Goal: Information Seeking & Learning: Learn about a topic

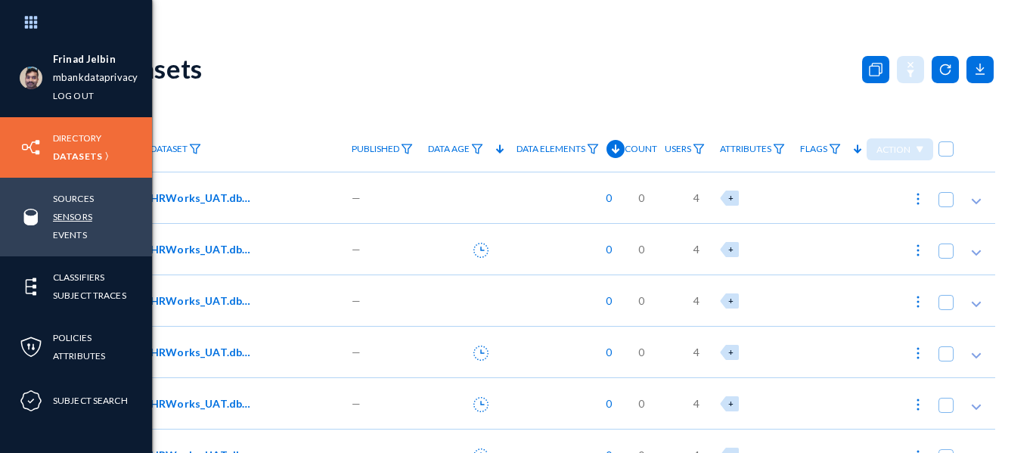
click at [67, 215] on link "Sensors" at bounding box center [72, 216] width 39 height 17
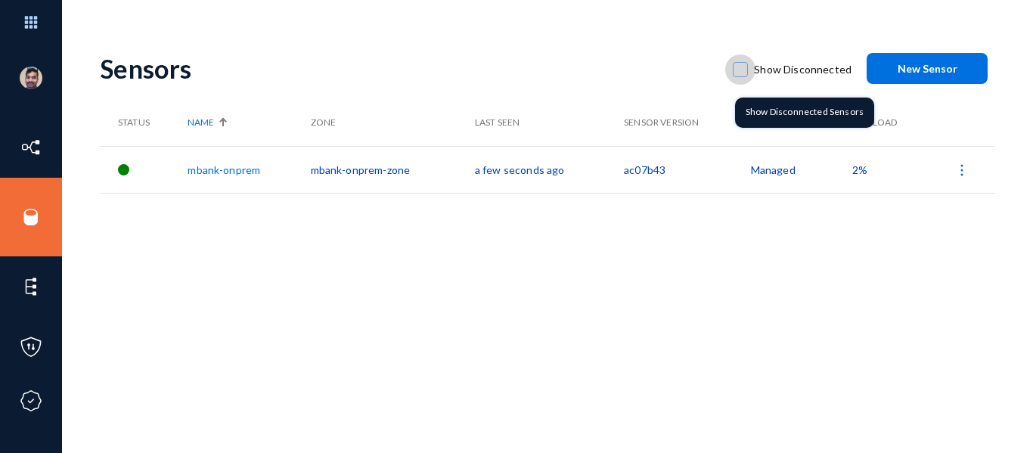
click at [739, 67] on span at bounding box center [740, 69] width 15 height 15
click at [739, 76] on input "Show Disconnected" at bounding box center [740, 77] width 2 height 2
checkbox input "true"
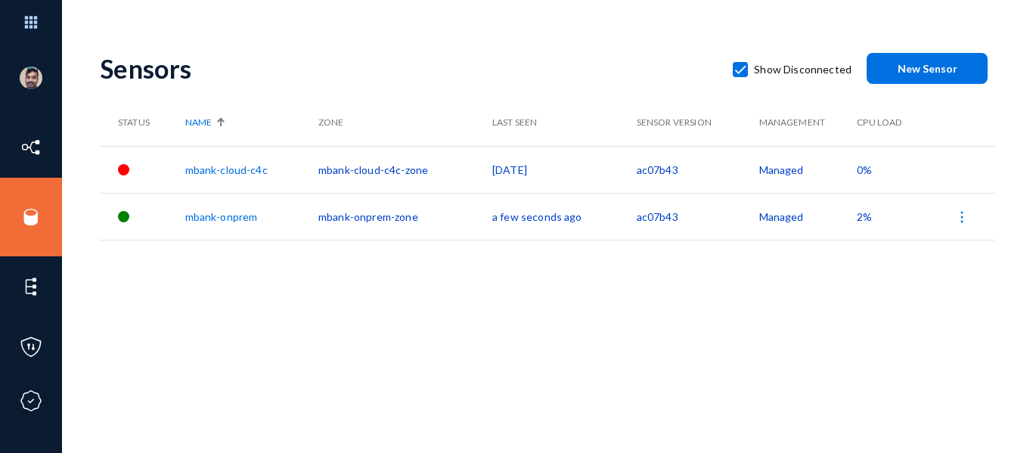
click at [218, 169] on link "mbank-cloud-c4c" at bounding box center [226, 169] width 82 height 13
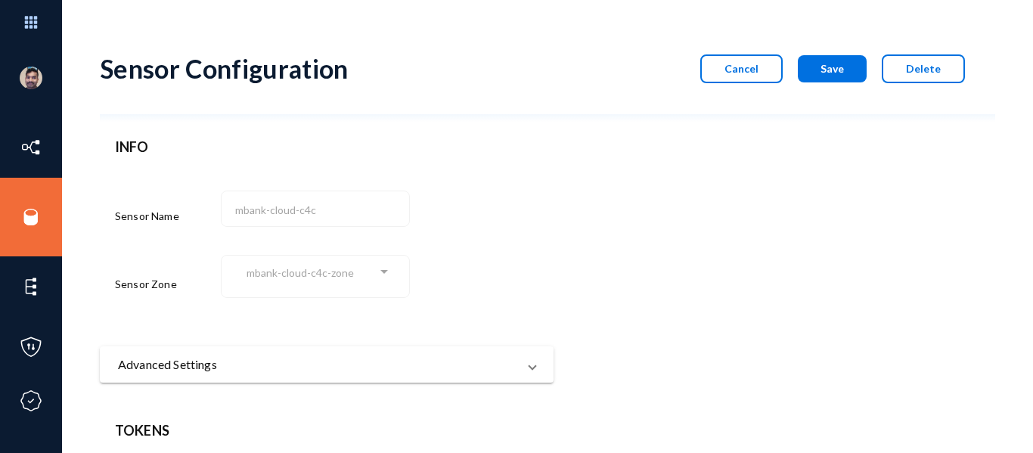
click at [232, 212] on div "mbank-cloud-c4c" at bounding box center [315, 206] width 173 height 39
click at [303, 413] on div "Sensor Configuration Cancel Save Delete INFO Sensor Name mbank-cloud-c4c Sensor…" at bounding box center [547, 323] width 895 height 571
click at [728, 415] on div "Sensor Configuration Cancel Save Delete INFO Sensor Name mbank-cloud-c4c Sensor…" at bounding box center [547, 323] width 895 height 571
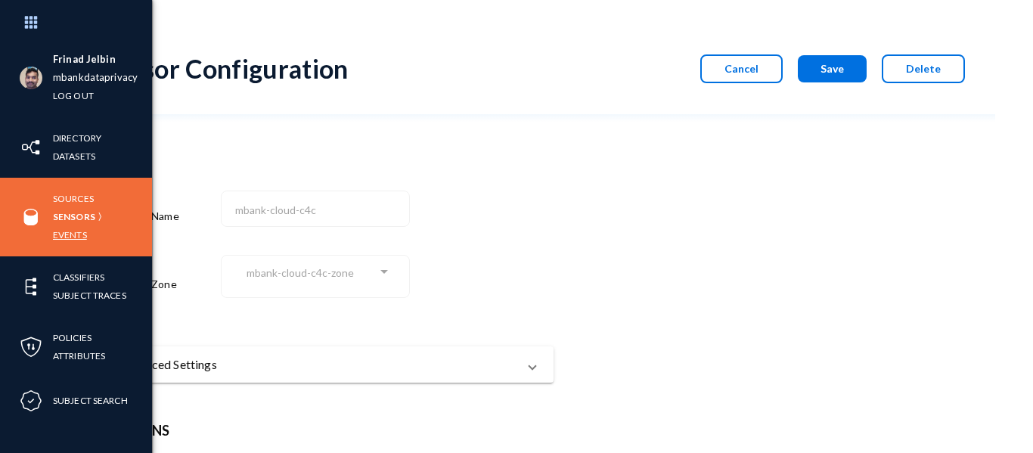
click at [57, 236] on link "Events" at bounding box center [70, 234] width 34 height 17
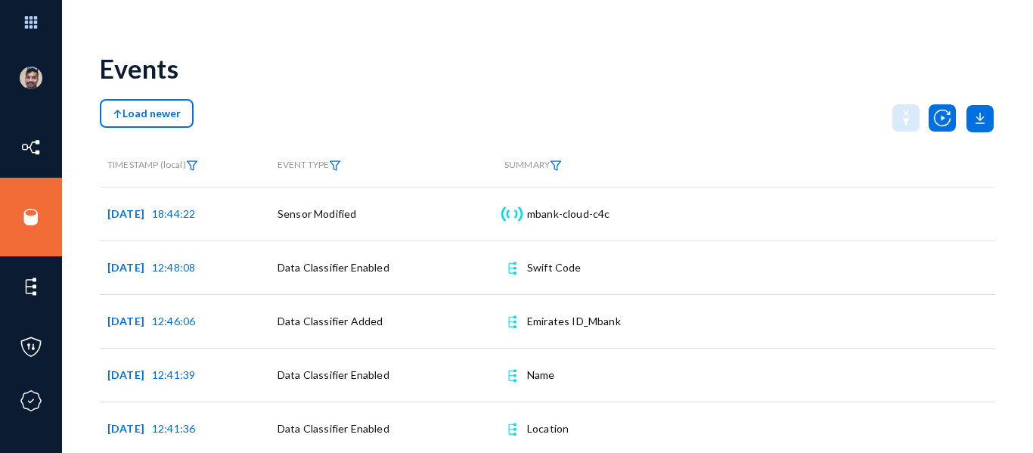
click at [137, 110] on span "Load newer" at bounding box center [147, 113] width 68 height 13
click at [181, 110] on button "Load newer" at bounding box center [147, 113] width 94 height 29
click at [138, 114] on span "Load newer" at bounding box center [147, 113] width 68 height 13
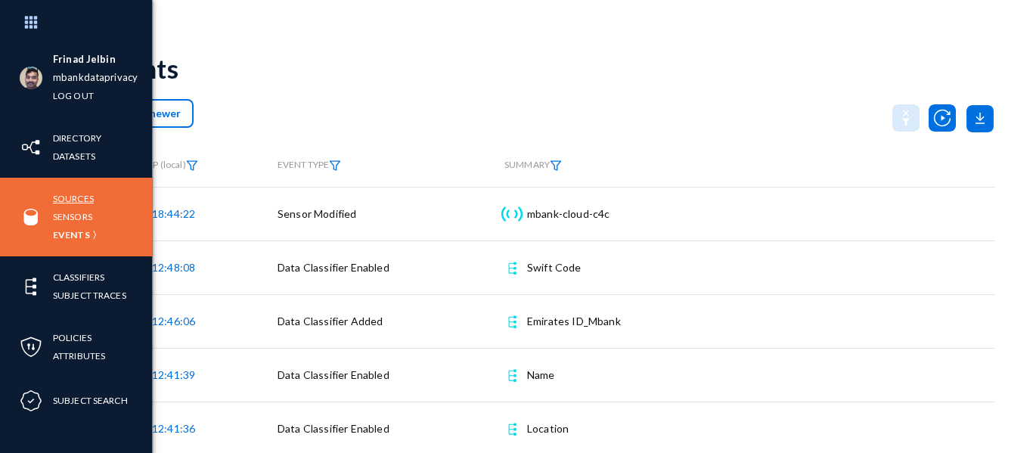
click at [79, 201] on link "Sources" at bounding box center [73, 198] width 41 height 17
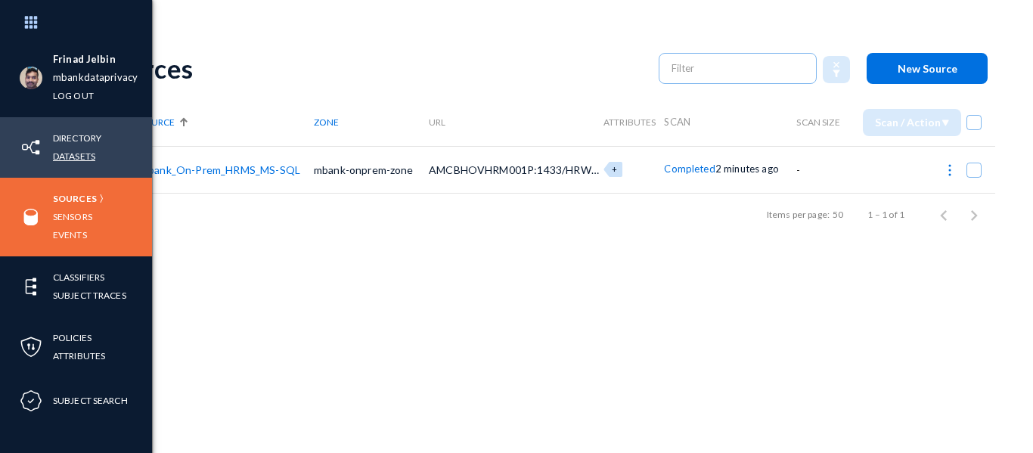
click at [78, 151] on link "Datasets" at bounding box center [74, 155] width 42 height 17
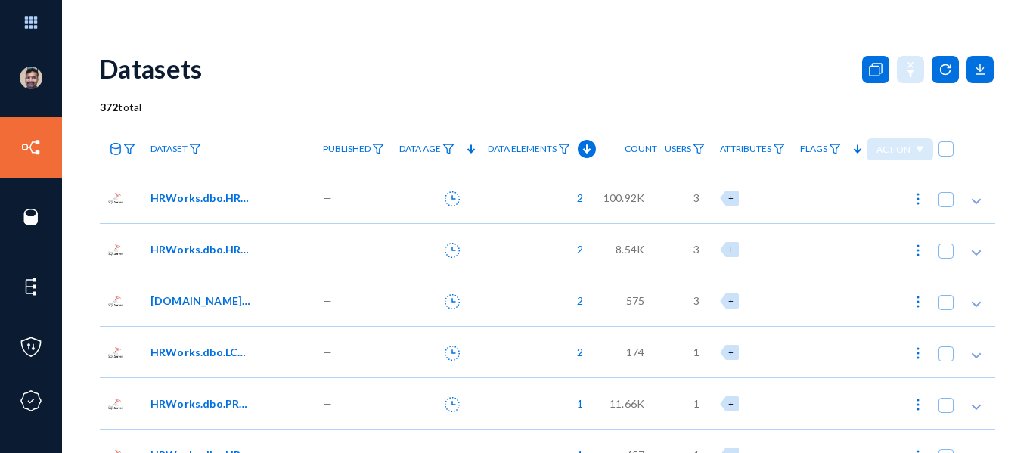
click at [194, 197] on span "HRWorks.dbo.HRW_AlertList" at bounding box center [201, 198] width 102 height 16
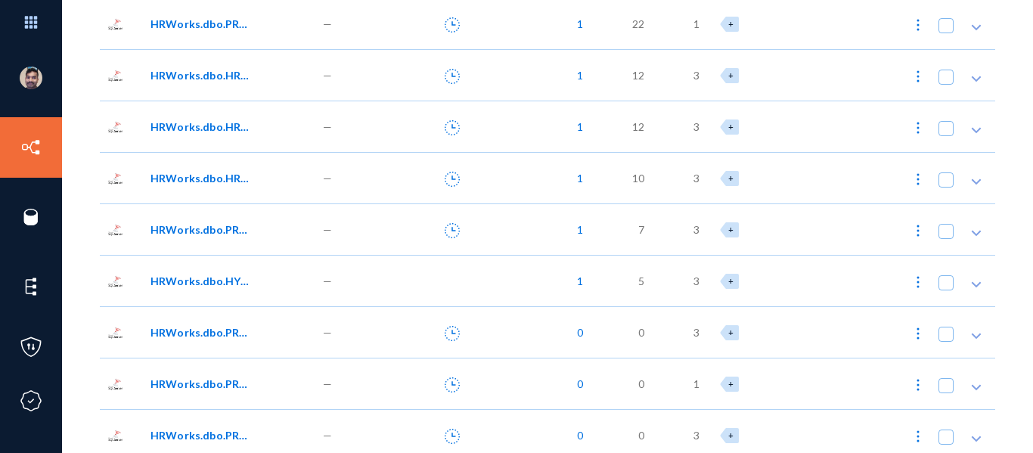
scroll to position [1042, 0]
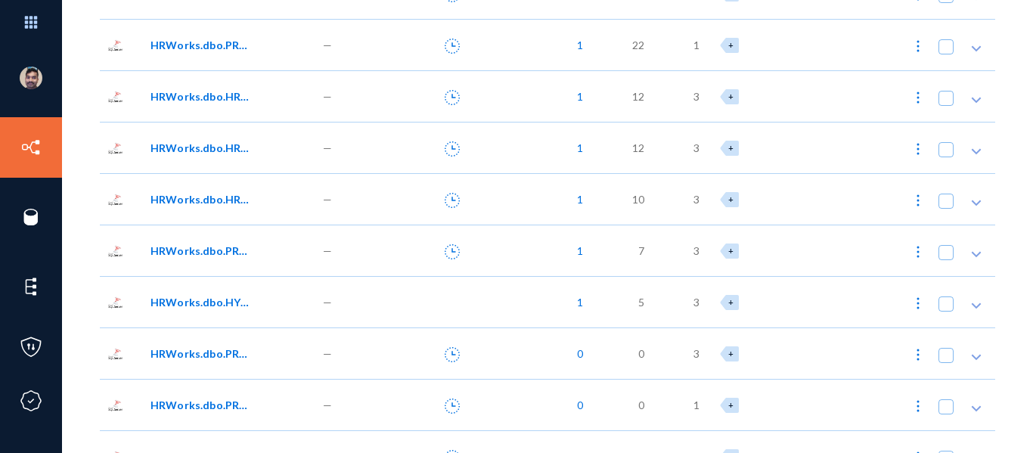
click at [165, 300] on span "HRWorks.dbo.HYS_Fields00" at bounding box center [201, 302] width 102 height 16
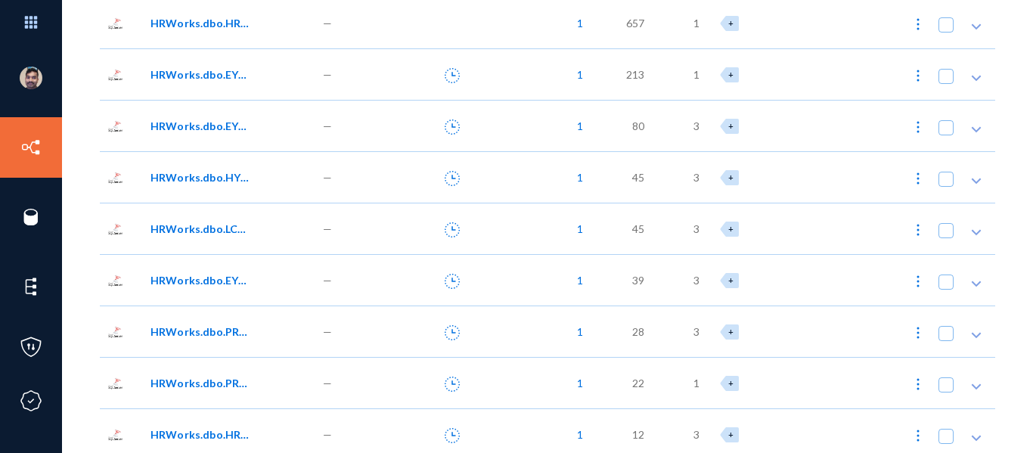
scroll to position [745, 0]
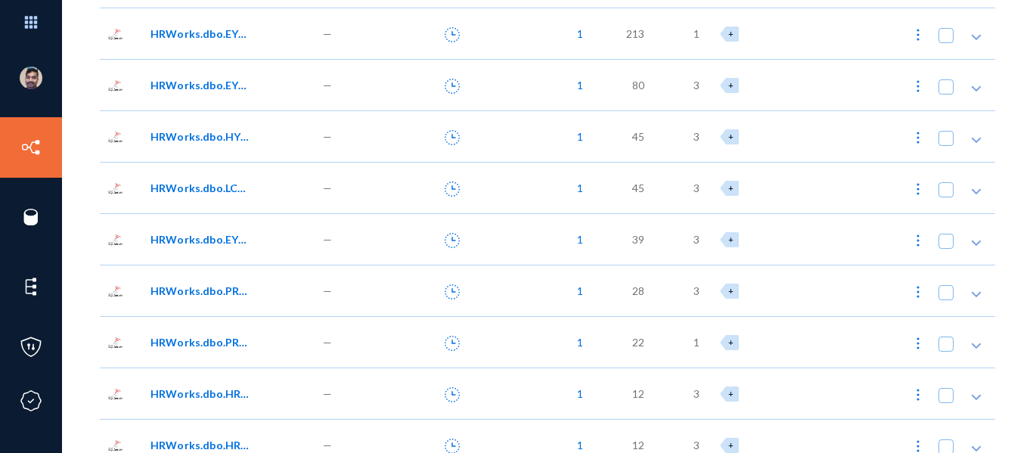
click at [200, 240] on span "HRWorks.dbo.EYS_ReportCenter" at bounding box center [201, 239] width 102 height 16
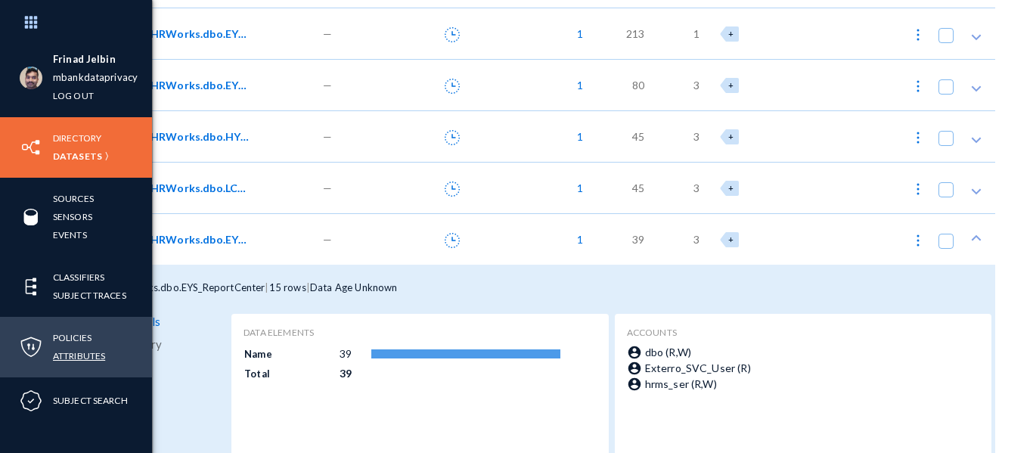
click at [63, 348] on link "Attributes" at bounding box center [79, 355] width 52 height 17
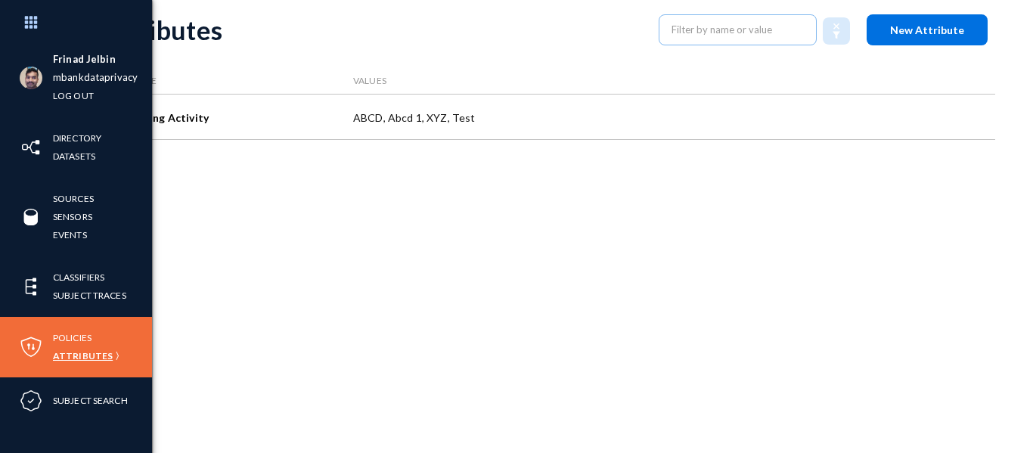
scroll to position [39, 0]
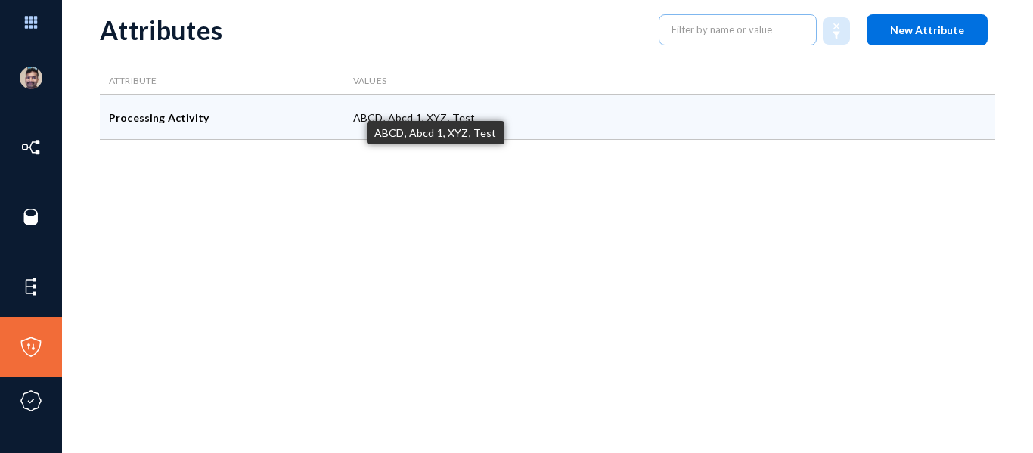
click at [398, 105] on div "ABCD, Abcd 1, XYZ, Test" at bounding box center [588, 117] width 488 height 45
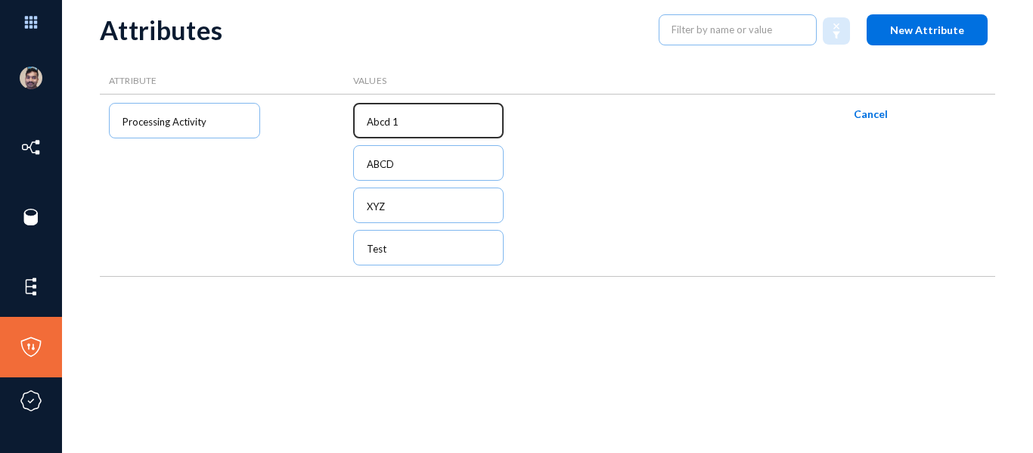
drag, startPoint x: 422, startPoint y: 113, endPoint x: 404, endPoint y: 120, distance: 18.7
click at [404, 120] on div "Abcd 1" at bounding box center [429, 120] width 136 height 38
drag, startPoint x: 404, startPoint y: 120, endPoint x: 333, endPoint y: 123, distance: 71.1
click at [0, 0] on form "Processing Activity Abcd 1 ABCD XYZ Test Cancel" at bounding box center [0, 0] width 0 height 0
click at [862, 116] on span "Cancel" at bounding box center [871, 113] width 34 height 13
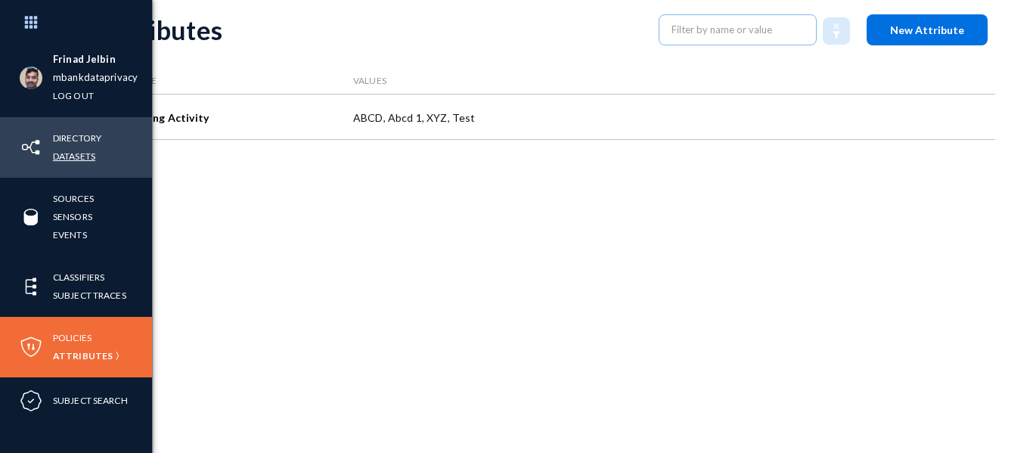
click at [85, 156] on link "Datasets" at bounding box center [74, 155] width 42 height 17
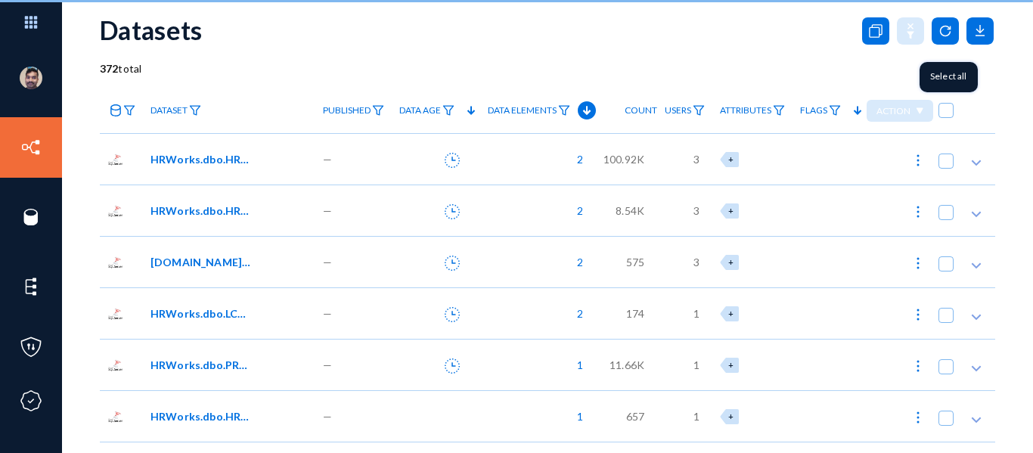
drag, startPoint x: 939, startPoint y: 109, endPoint x: 918, endPoint y: 132, distance: 31.6
click at [938, 110] on span at bounding box center [945, 110] width 15 height 15
click at [945, 117] on input "checkbox" at bounding box center [946, 118] width 2 height 2
checkbox input "true"
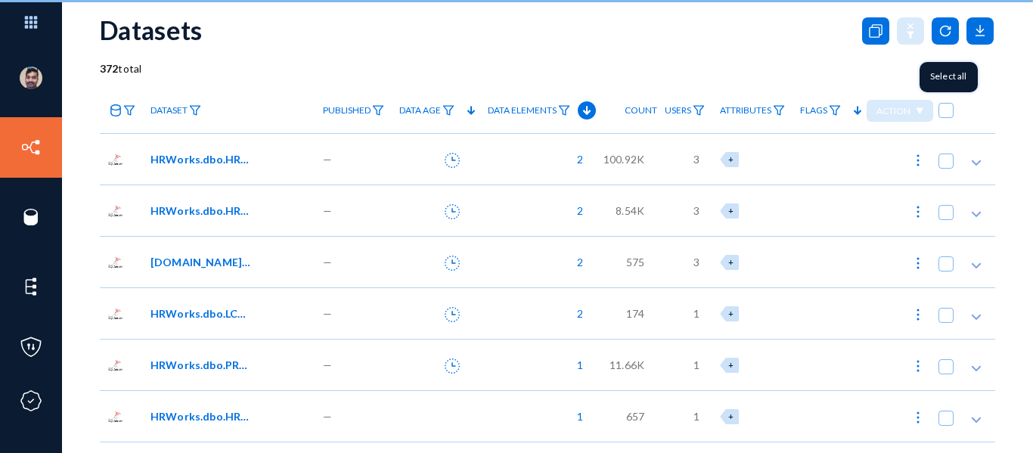
checkbox input "true"
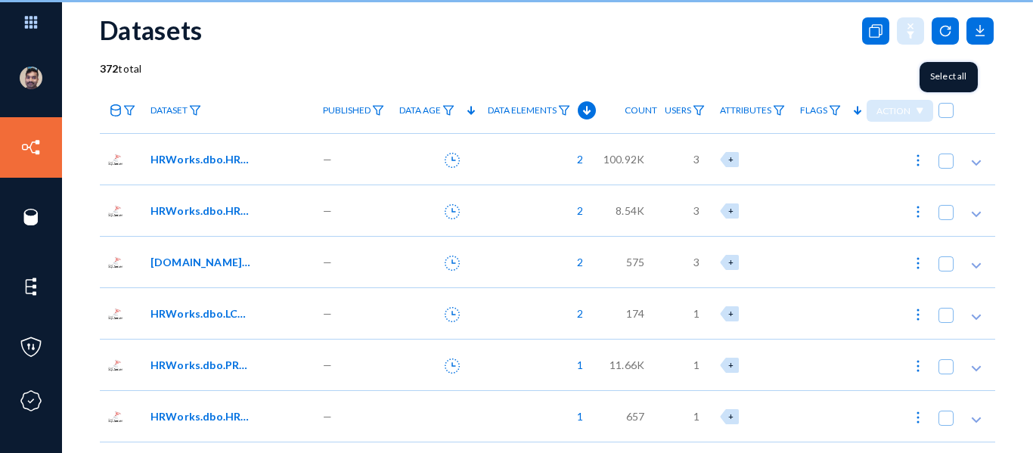
checkbox input "true"
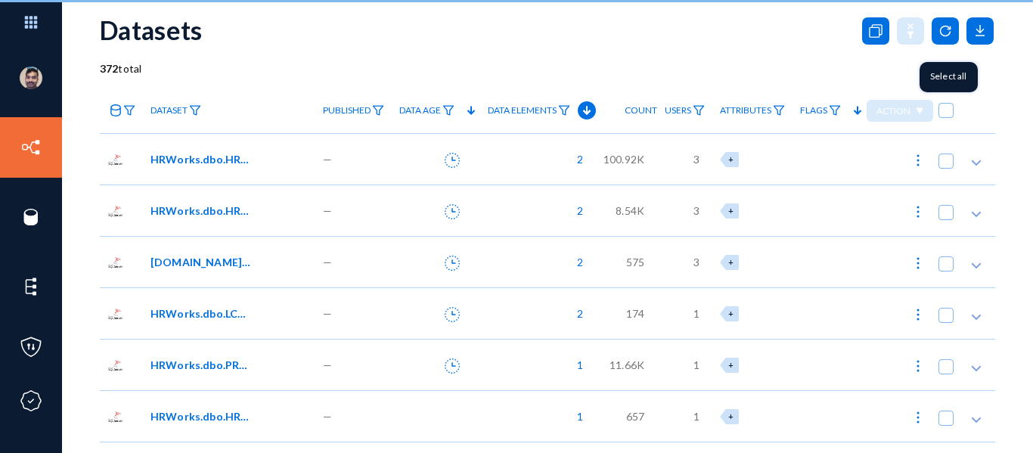
checkbox input "true"
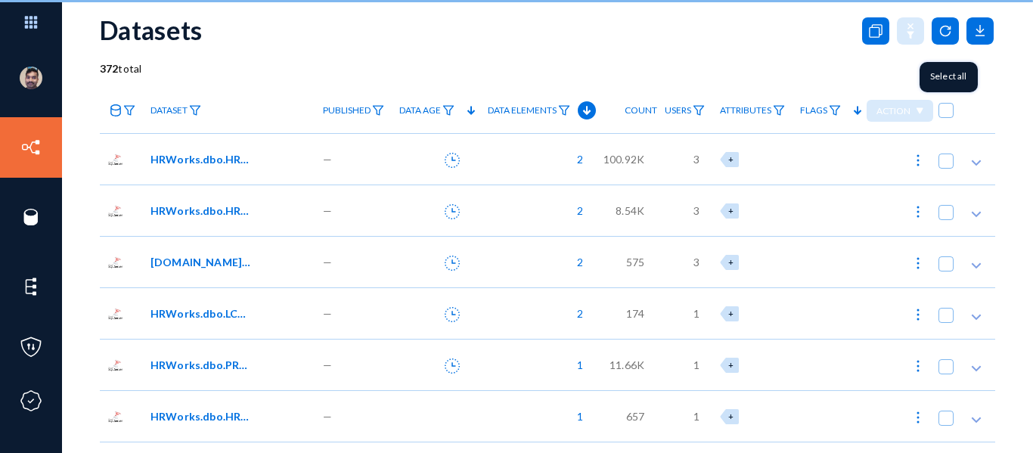
checkbox input "true"
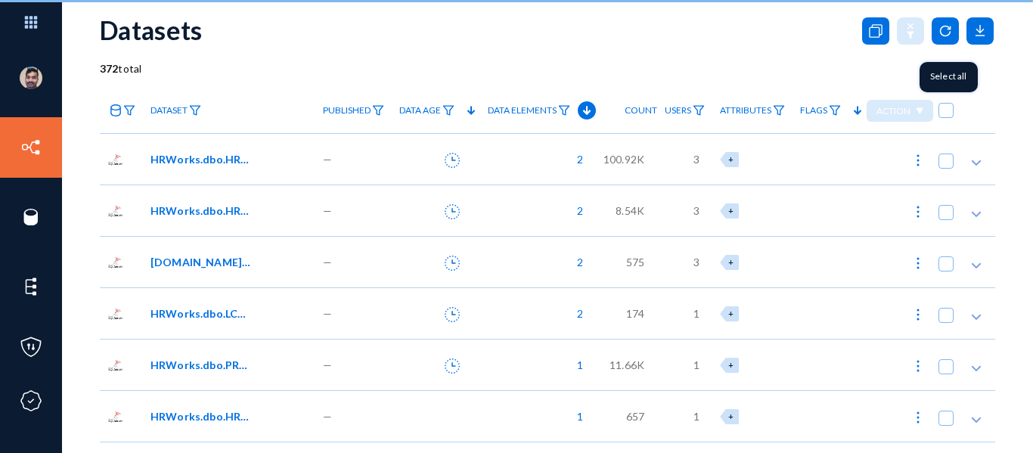
checkbox input "true"
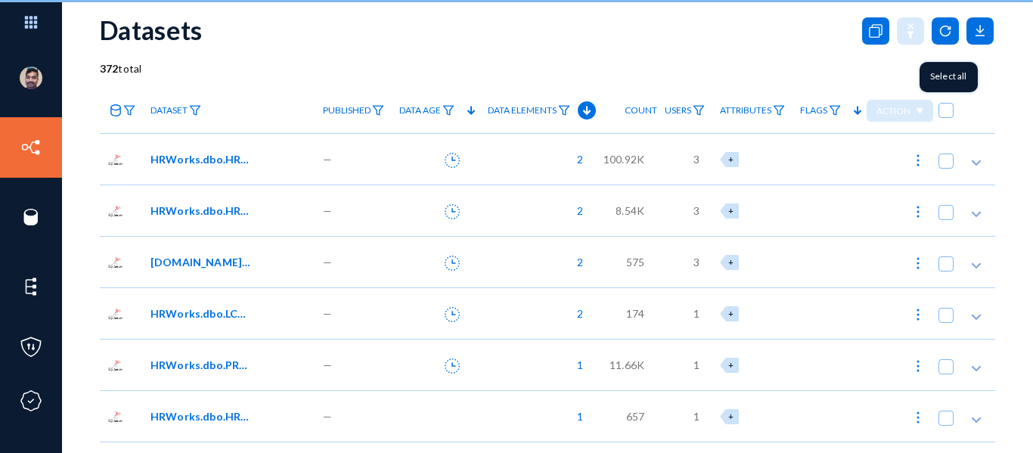
checkbox input "true"
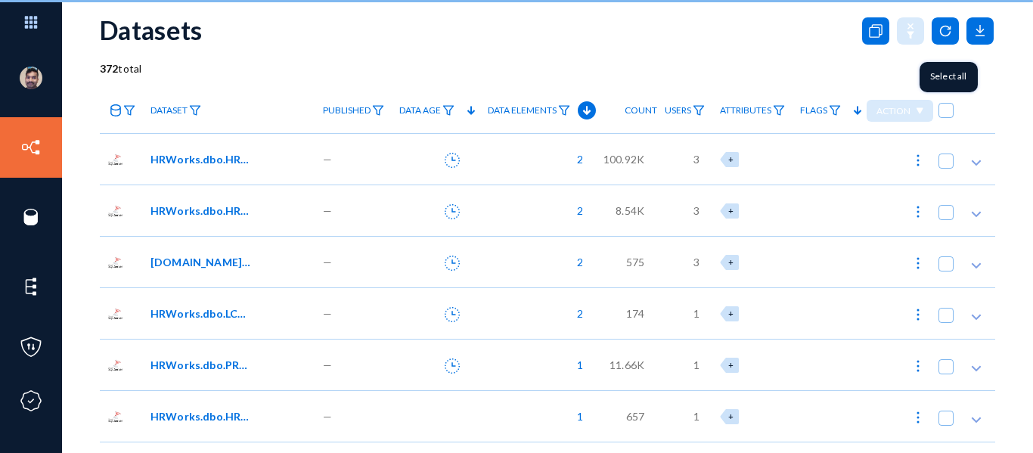
checkbox input "true"
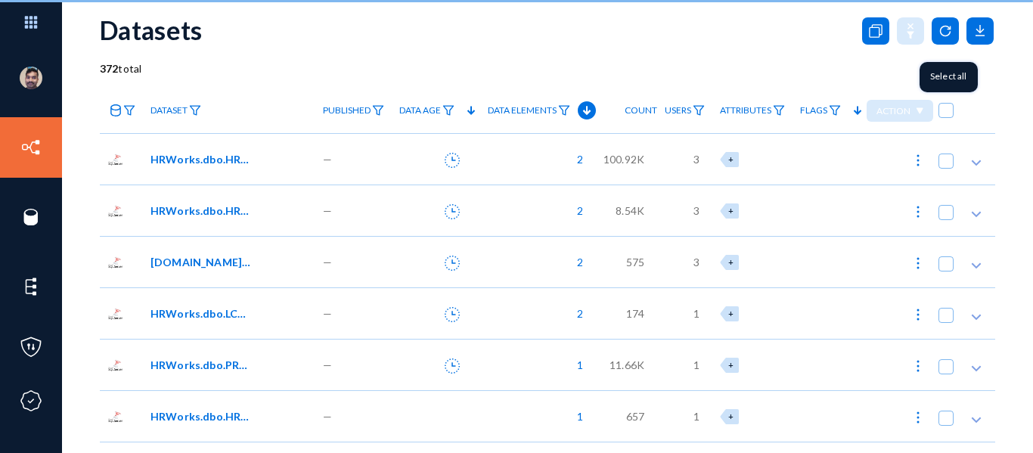
checkbox input "true"
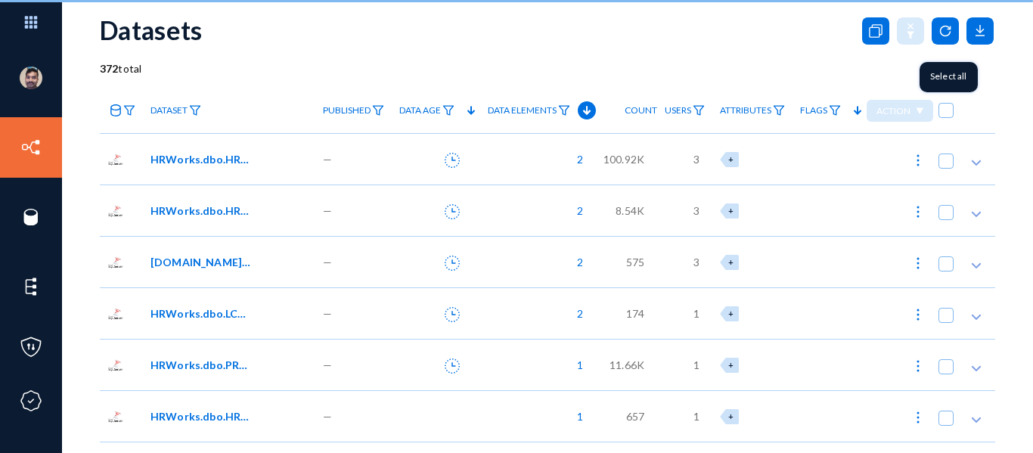
checkbox input "true"
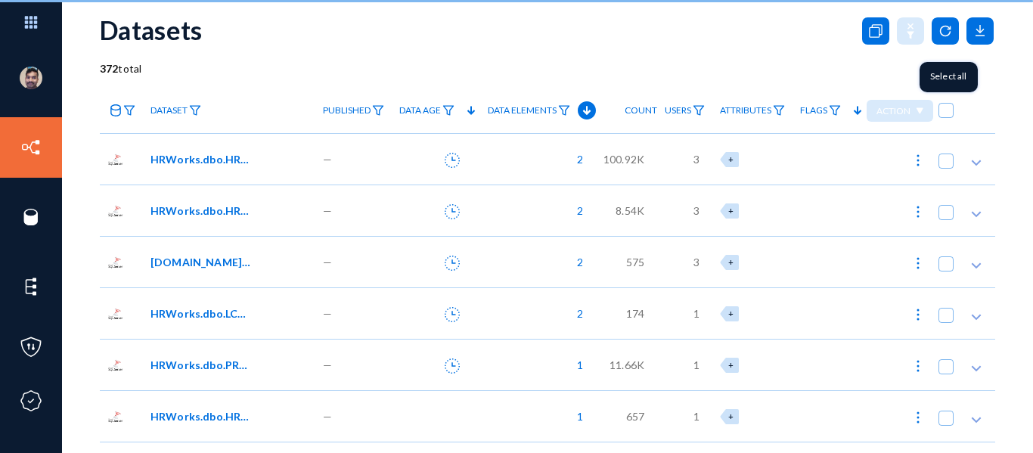
checkbox input "true"
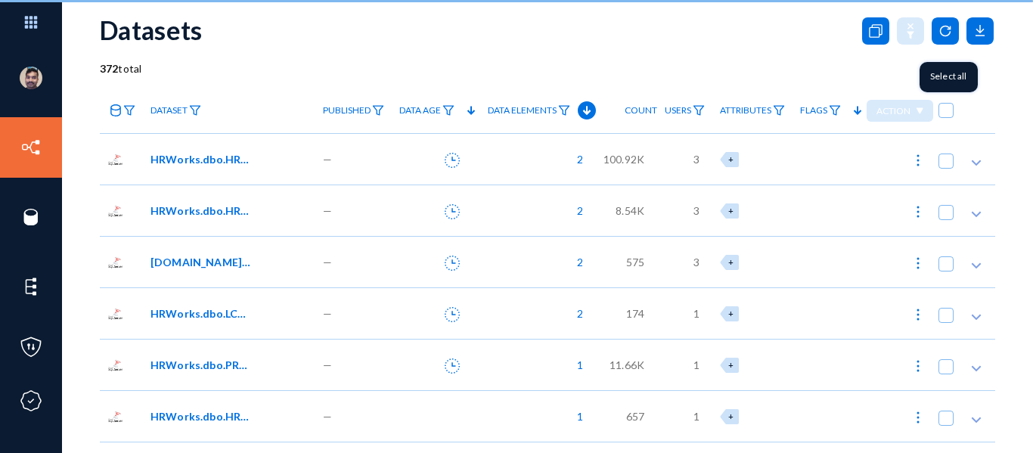
checkbox input "true"
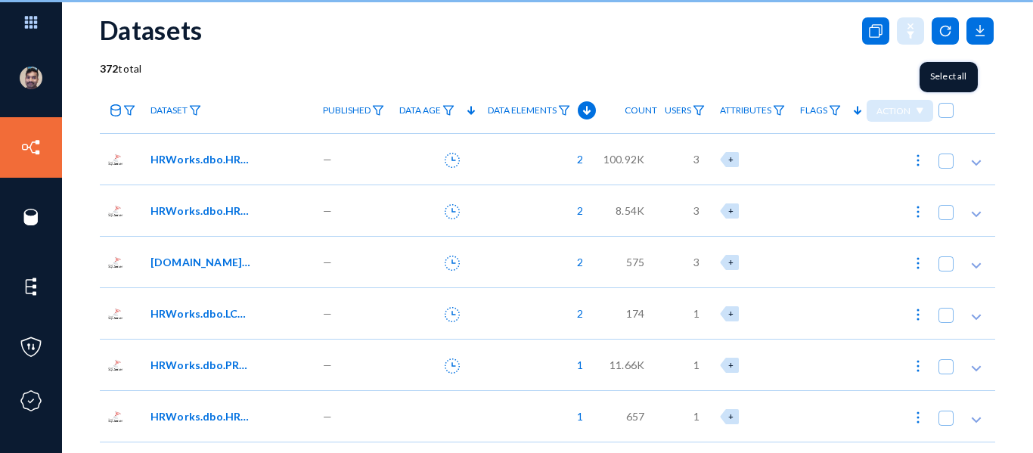
checkbox input "true"
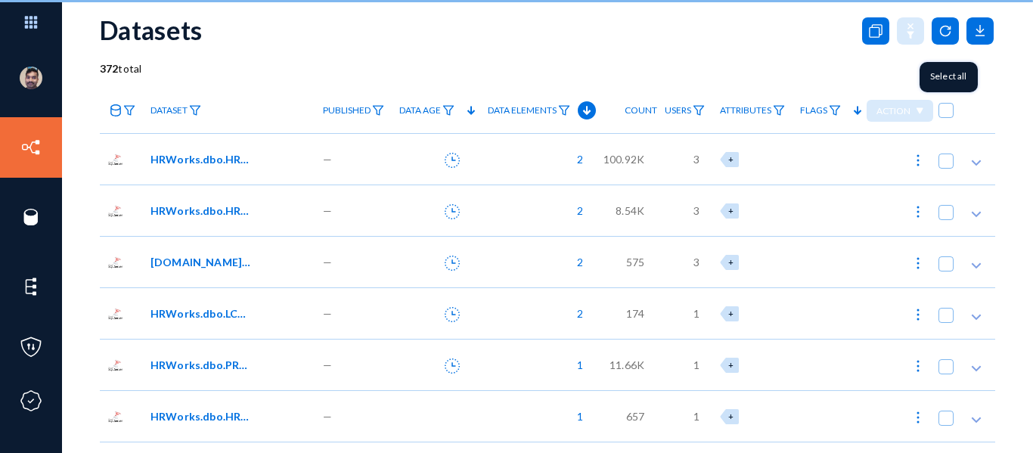
checkbox input "true"
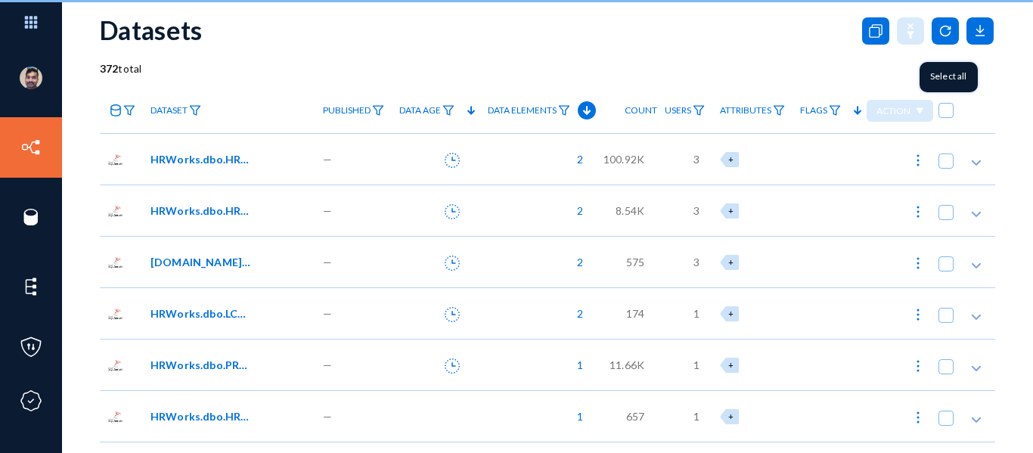
checkbox input "true"
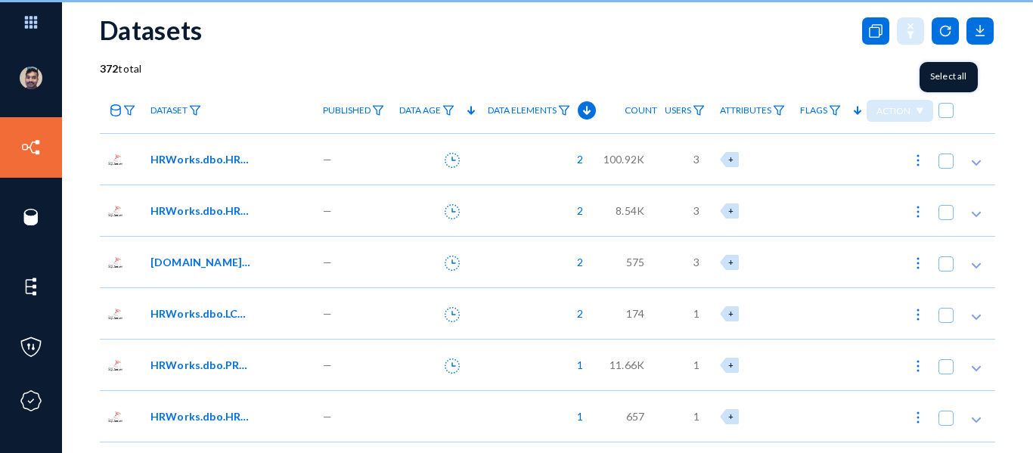
checkbox input "true"
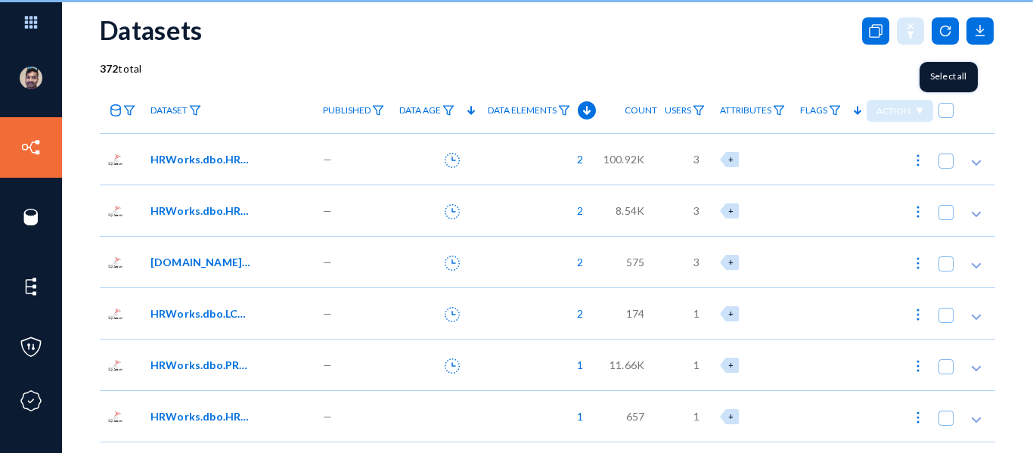
checkbox input "true"
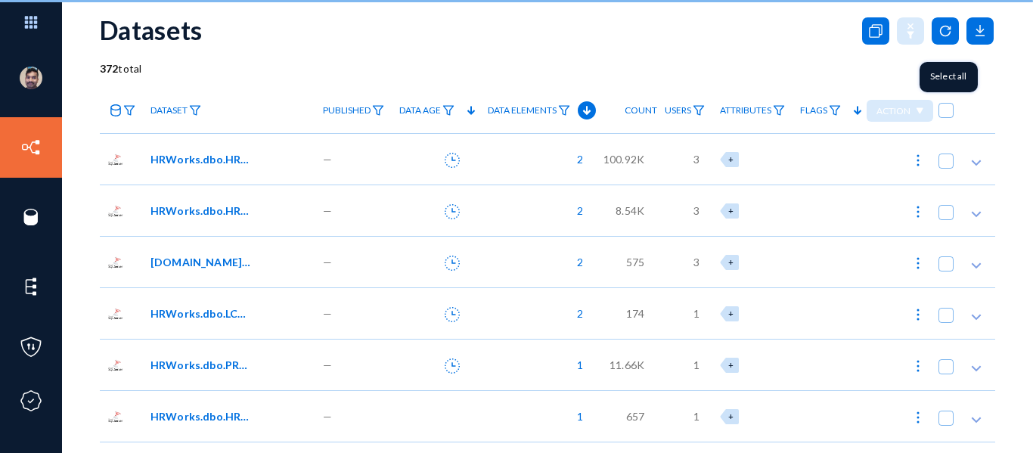
checkbox input "true"
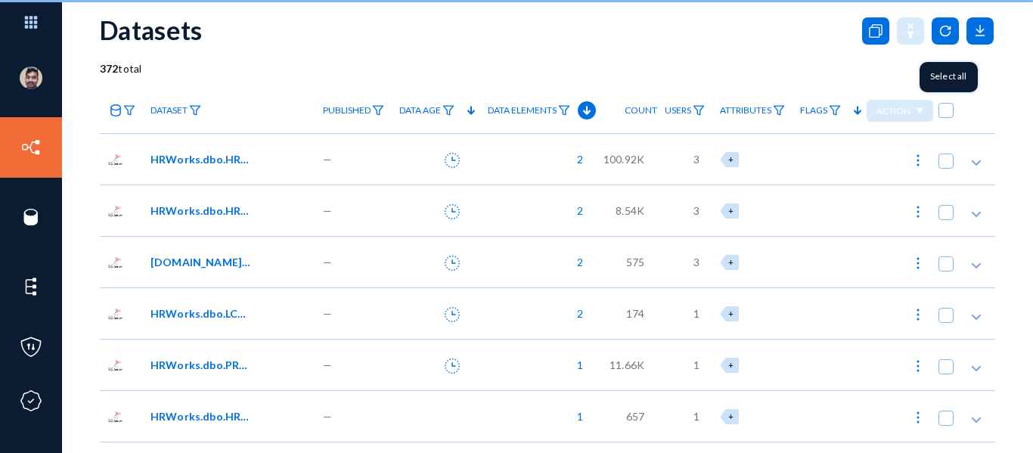
checkbox input "true"
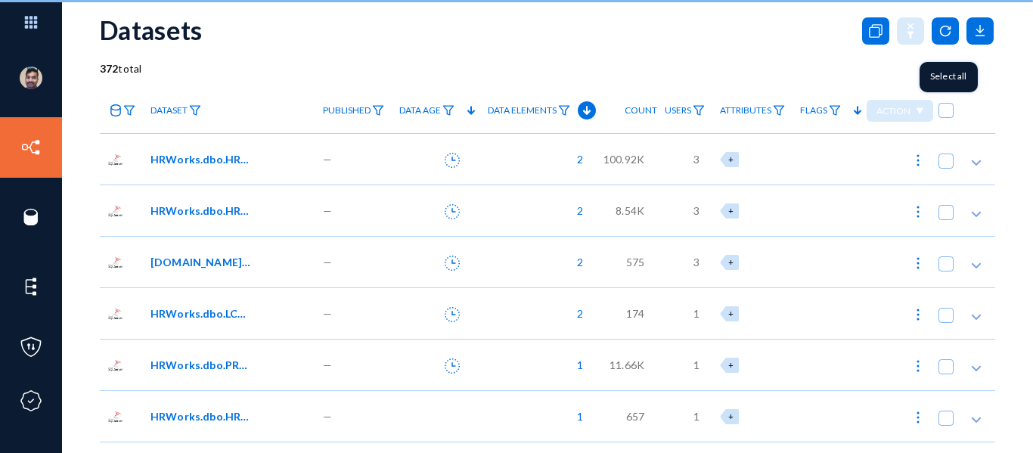
checkbox input "true"
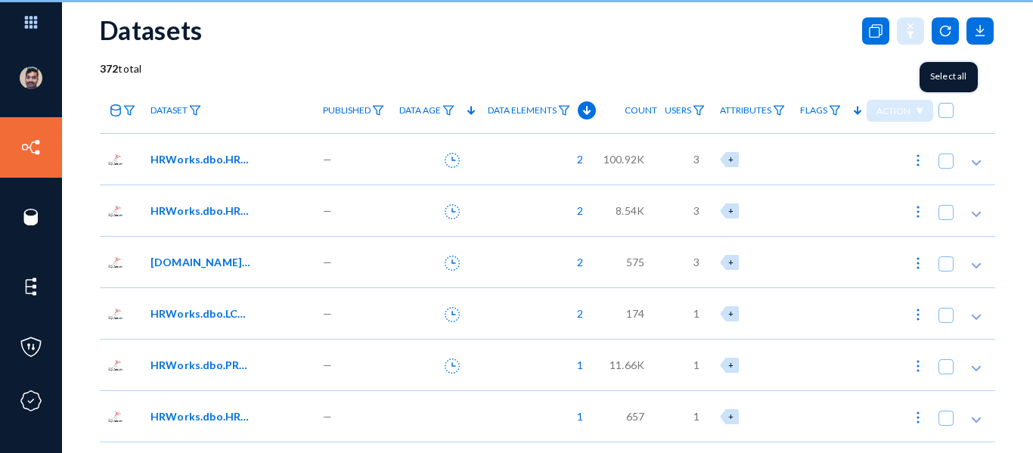
checkbox input "true"
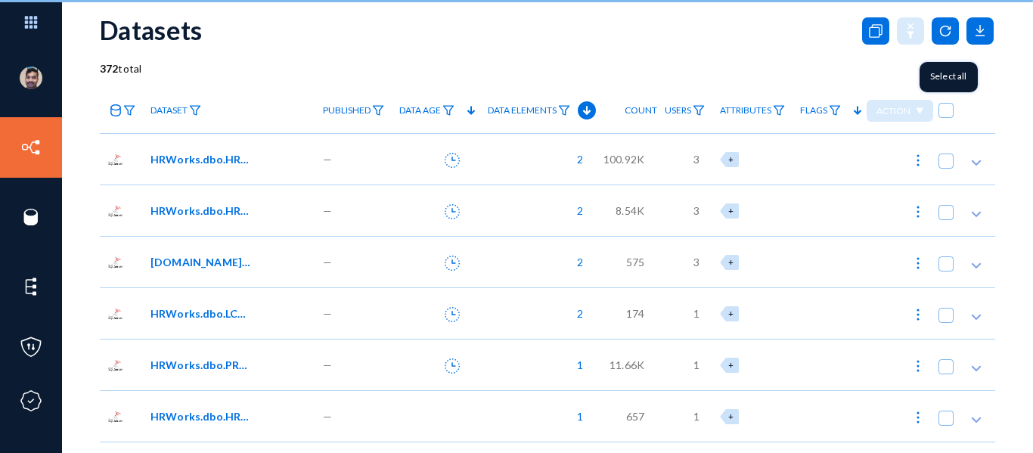
checkbox input "true"
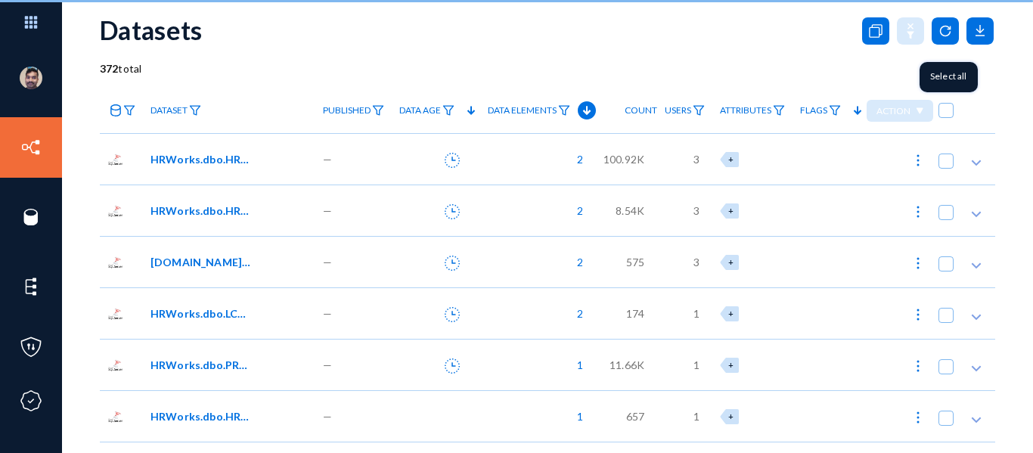
checkbox input "true"
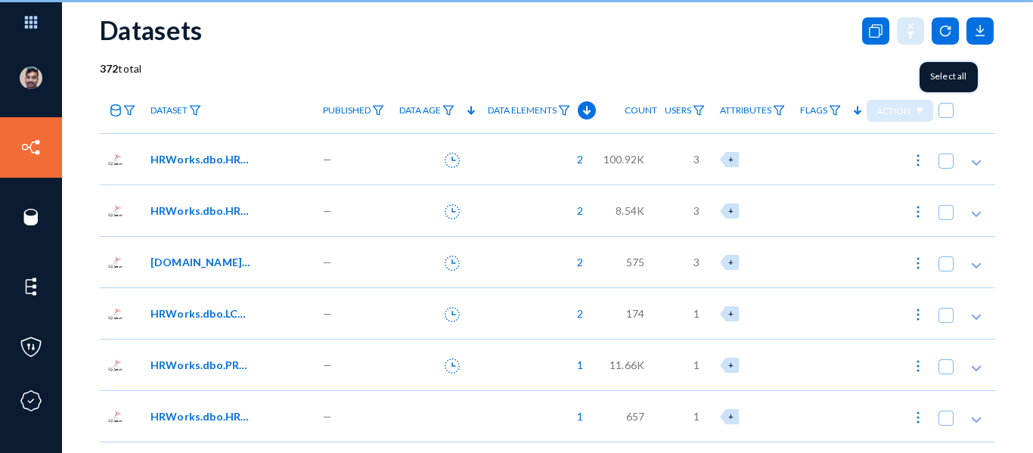
checkbox input "true"
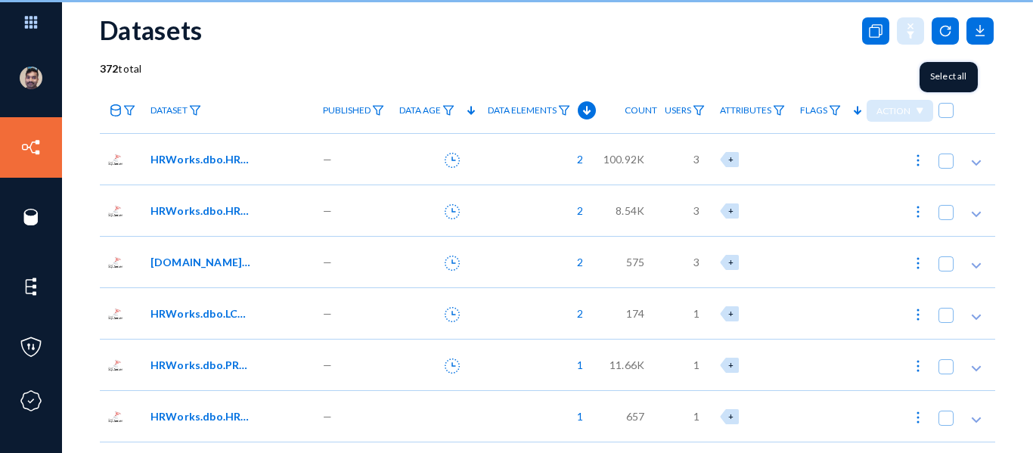
checkbox input "true"
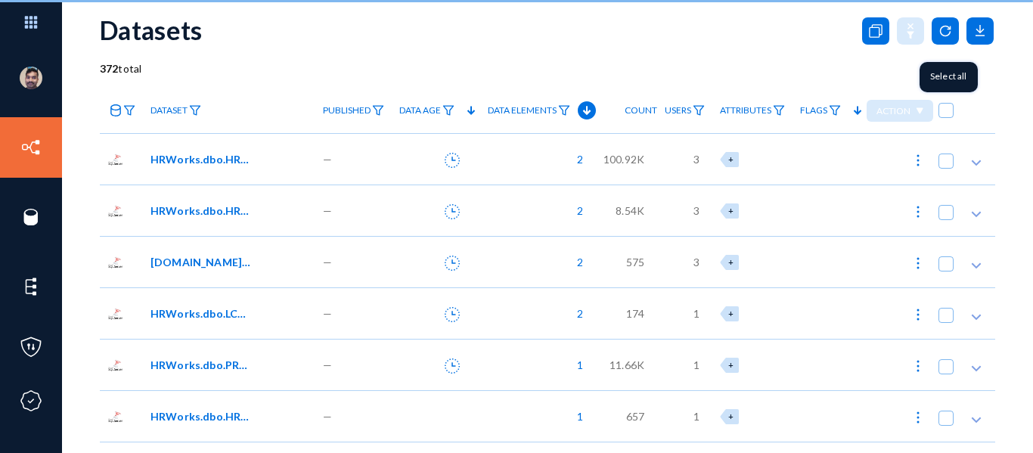
checkbox input "true"
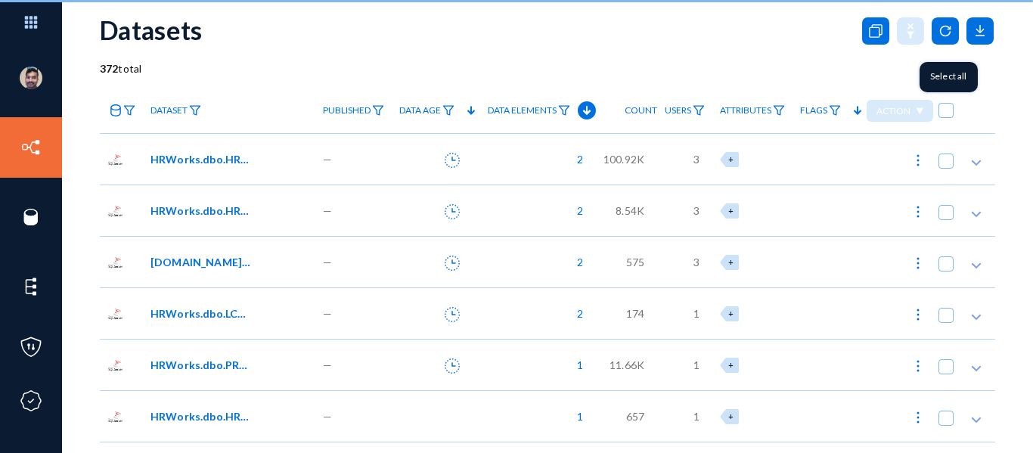
checkbox input "true"
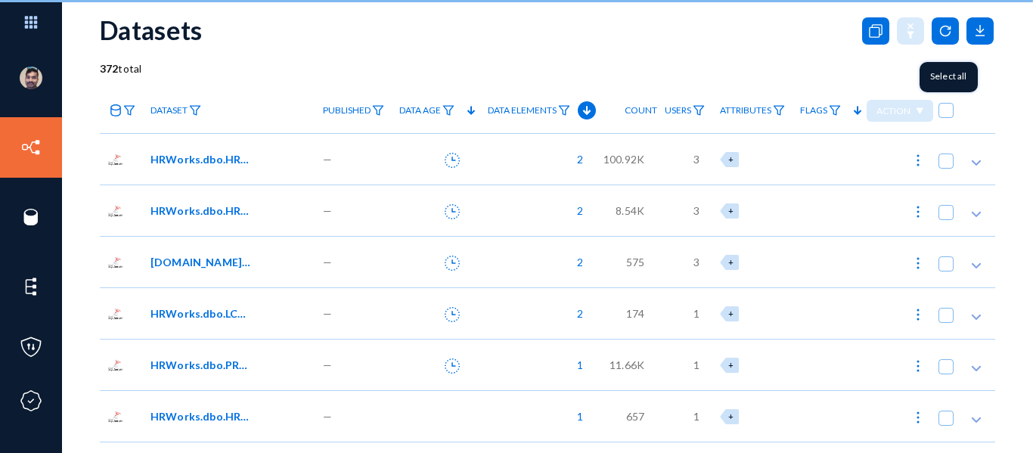
checkbox input "true"
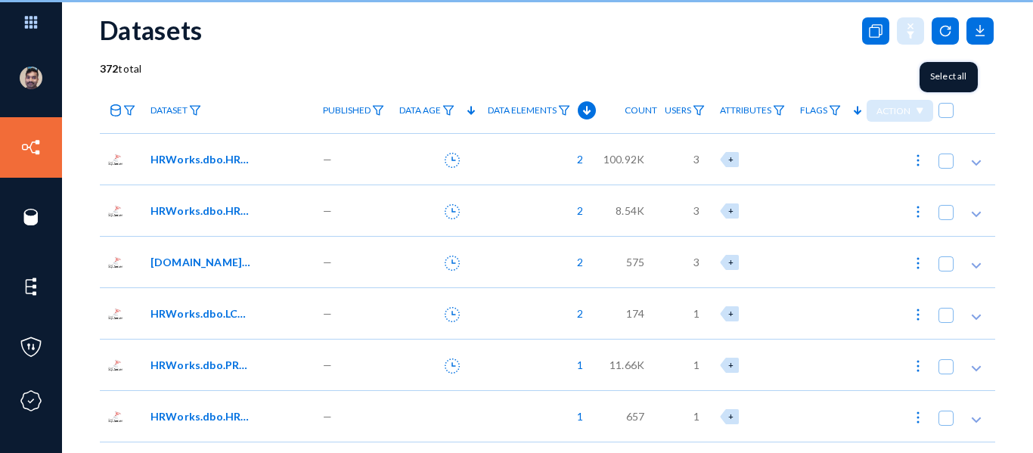
checkbox input "true"
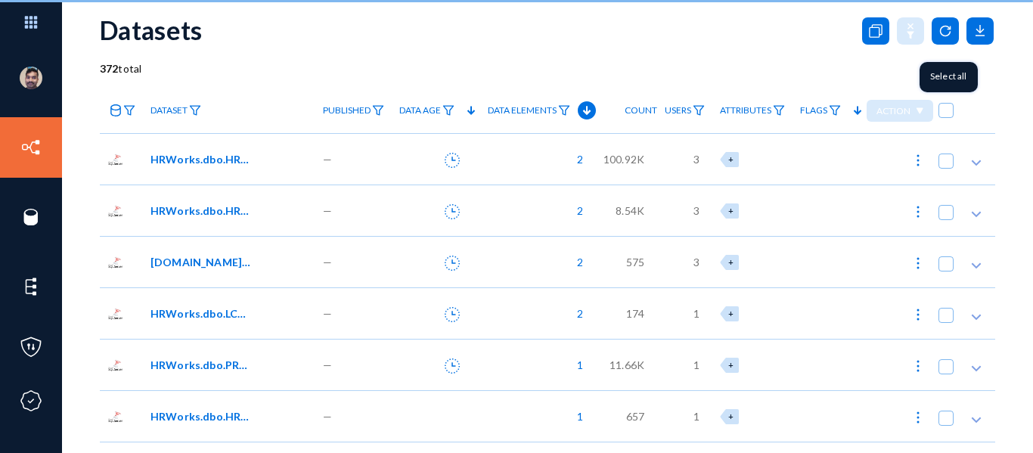
checkbox input "true"
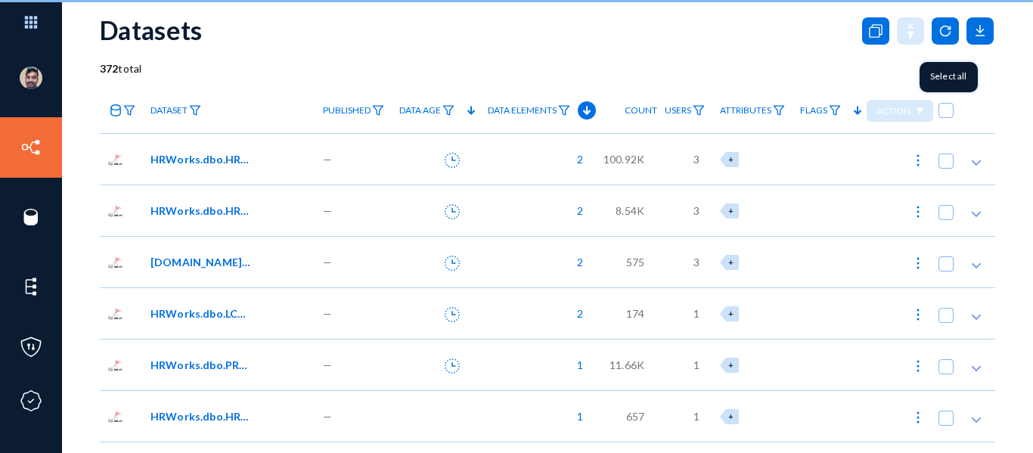
checkbox input "true"
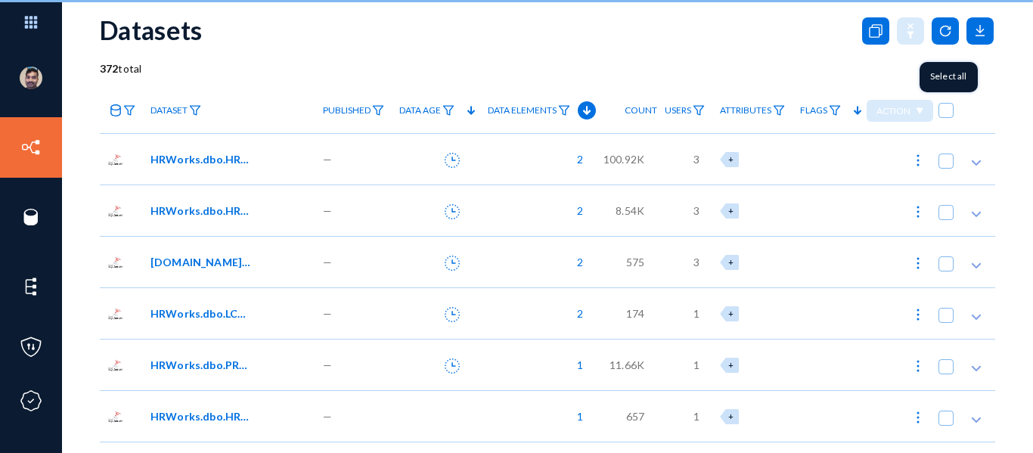
checkbox input "true"
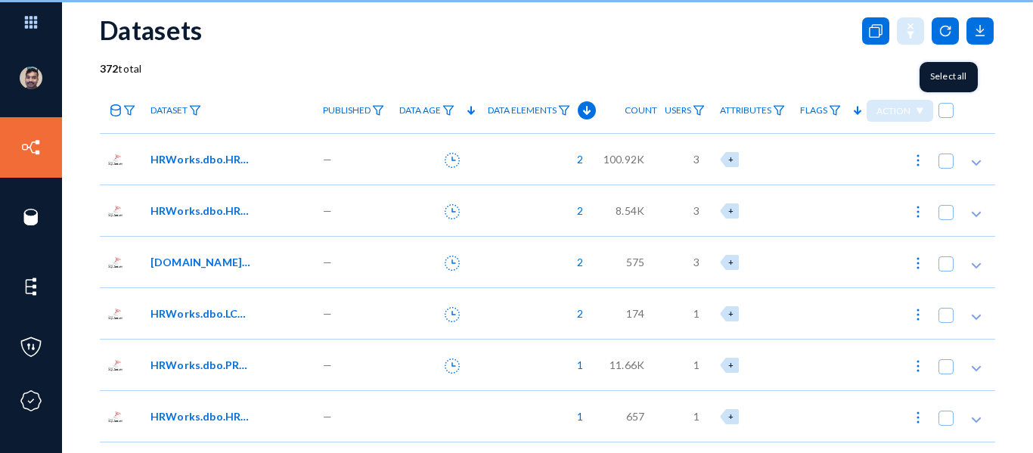
checkbox input "true"
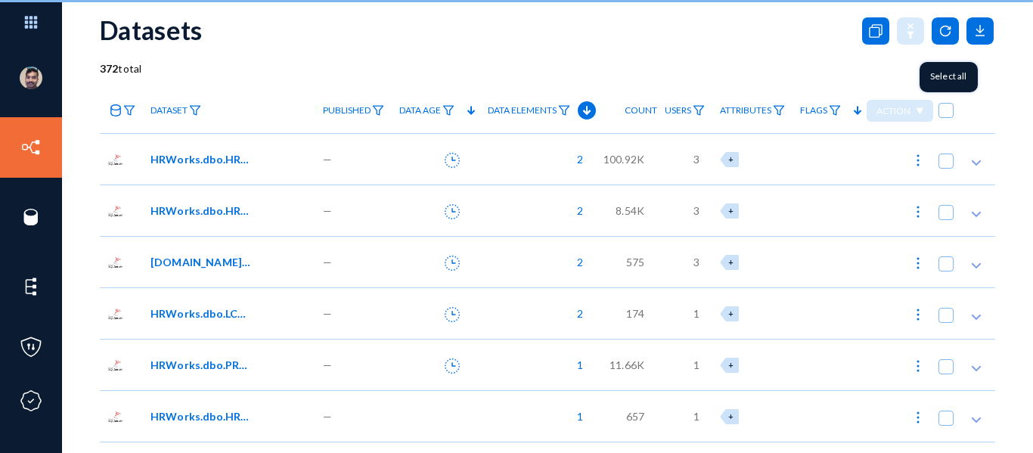
checkbox input "true"
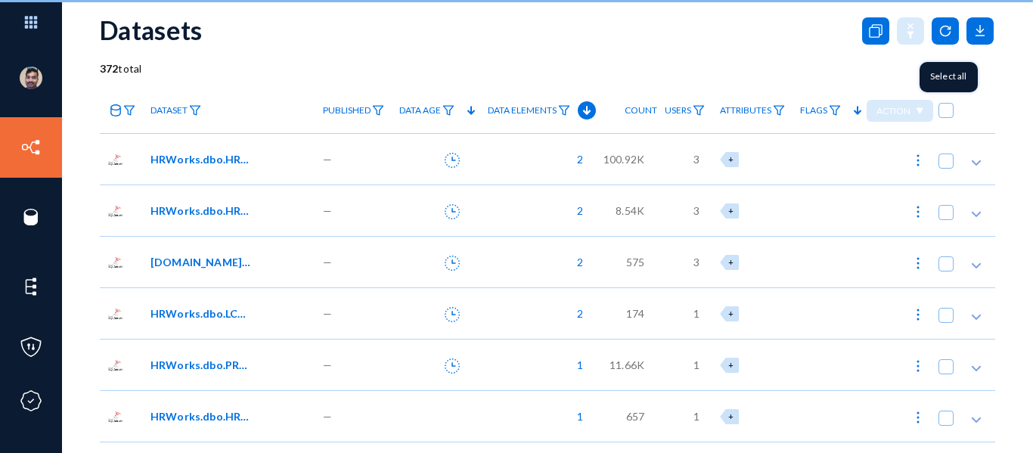
checkbox input "true"
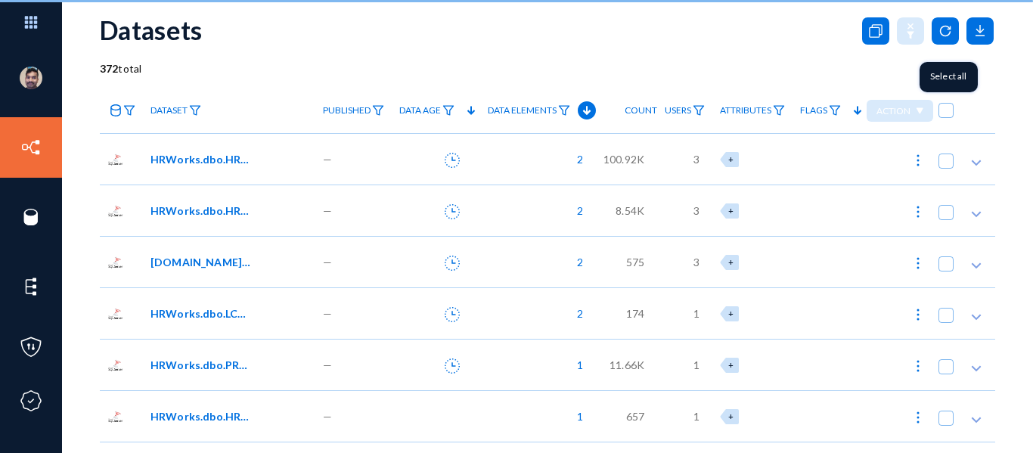
checkbox input "true"
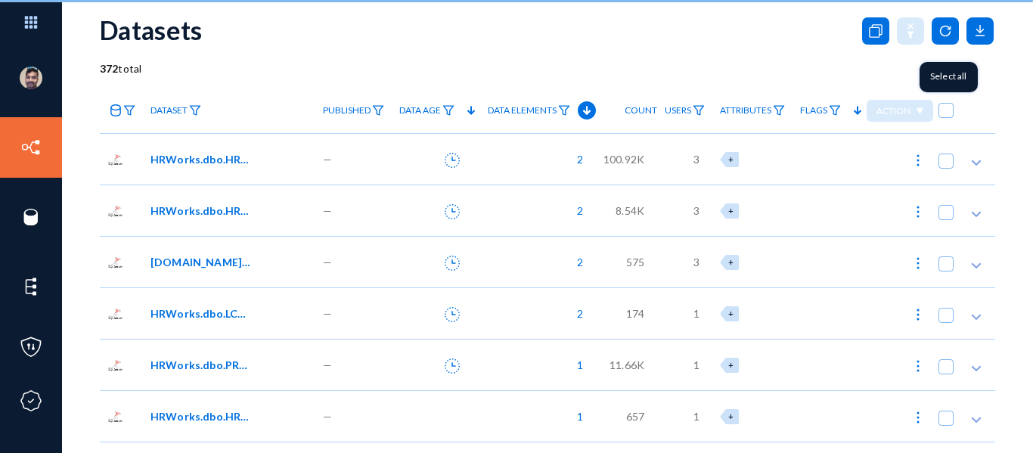
checkbox input "true"
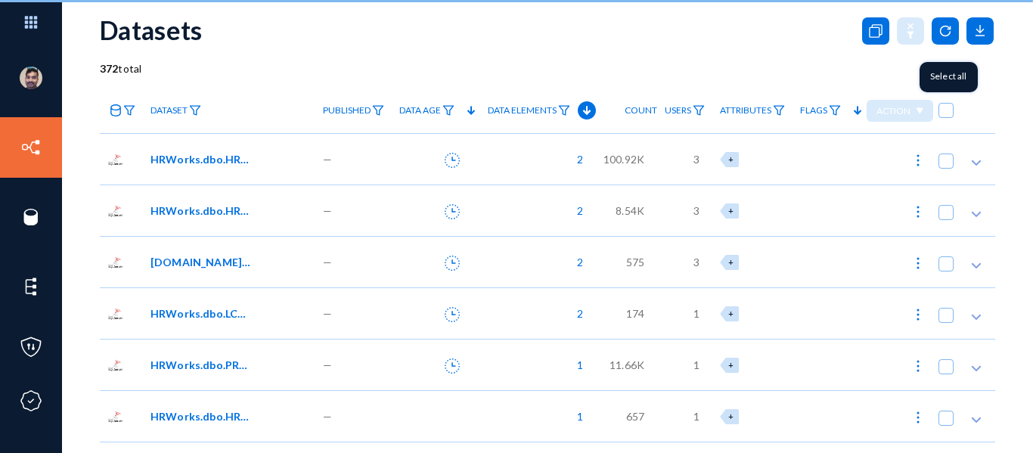
checkbox input "true"
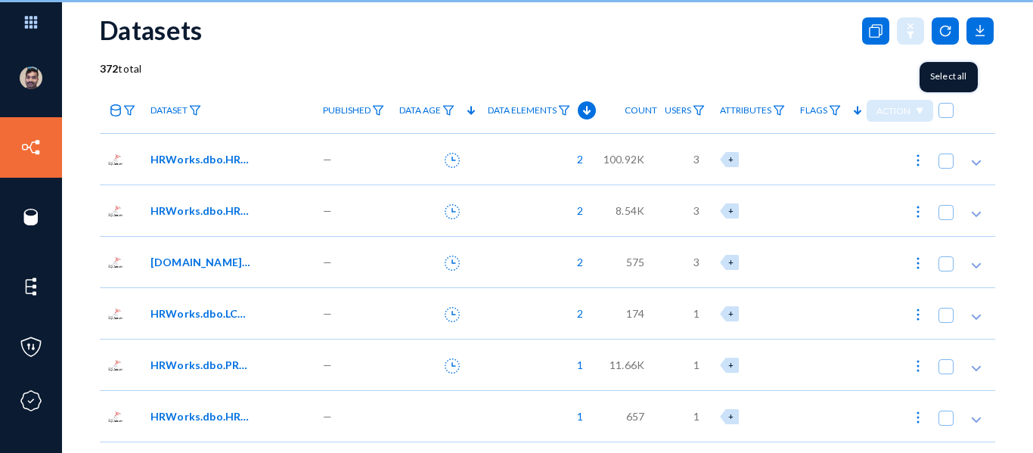
checkbox input "true"
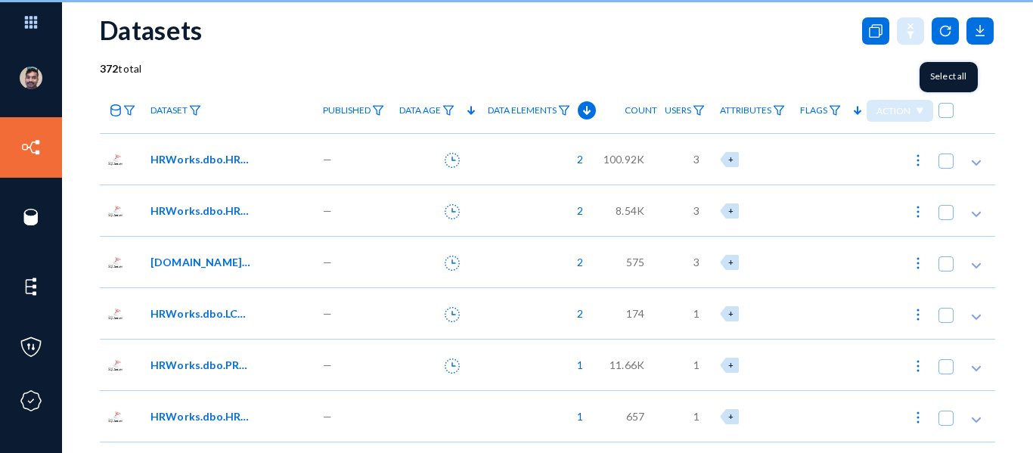
checkbox input "true"
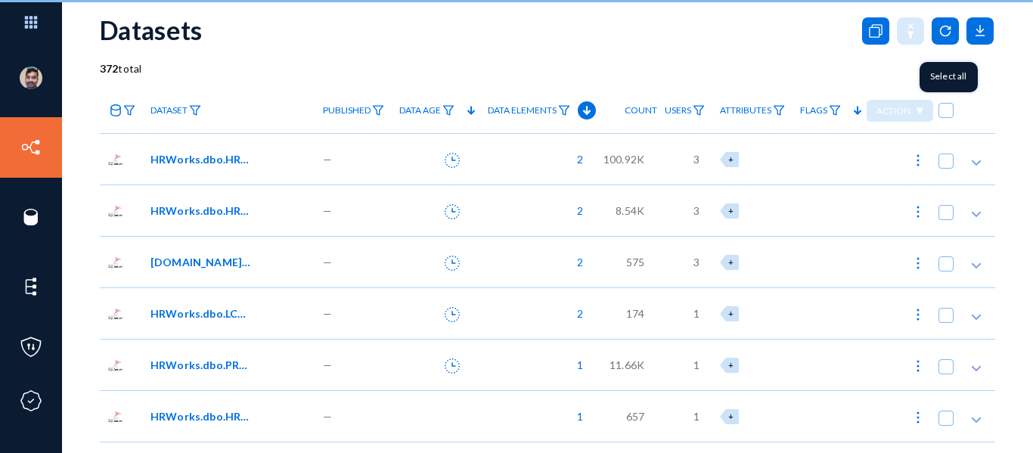
checkbox input "true"
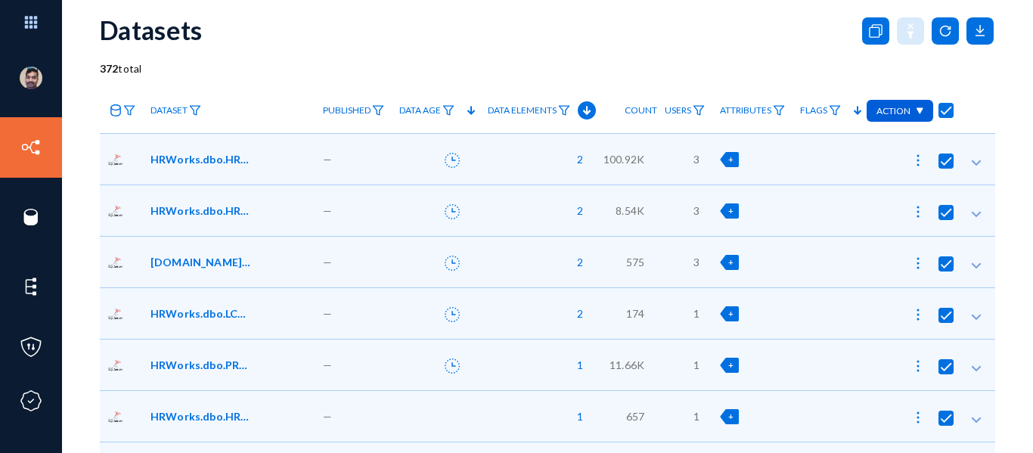
click at [819, 73] on div "372 total" at bounding box center [547, 68] width 895 height 16
click at [939, 113] on span at bounding box center [945, 110] width 15 height 15
click at [945, 117] on input "checkbox" at bounding box center [946, 118] width 2 height 2
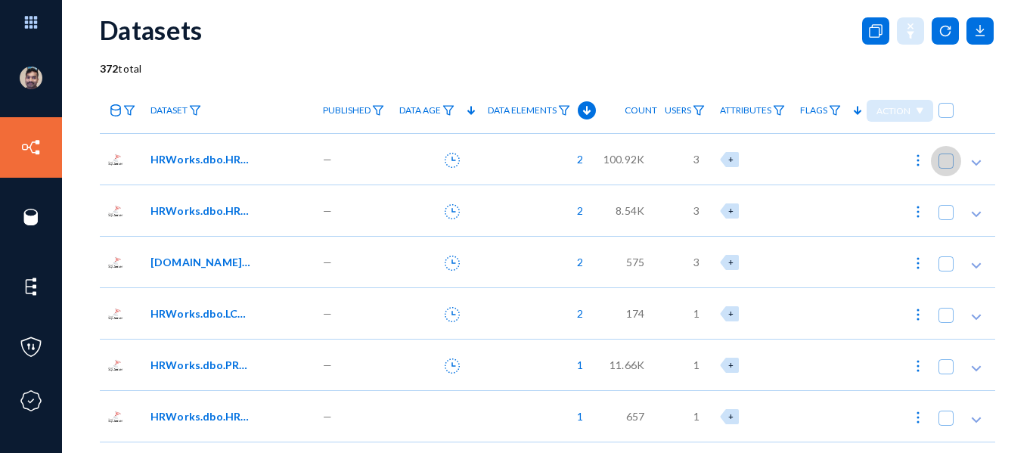
click at [942, 161] on span at bounding box center [945, 160] width 15 height 15
click at [945, 168] on input "checkbox" at bounding box center [946, 169] width 2 height 2
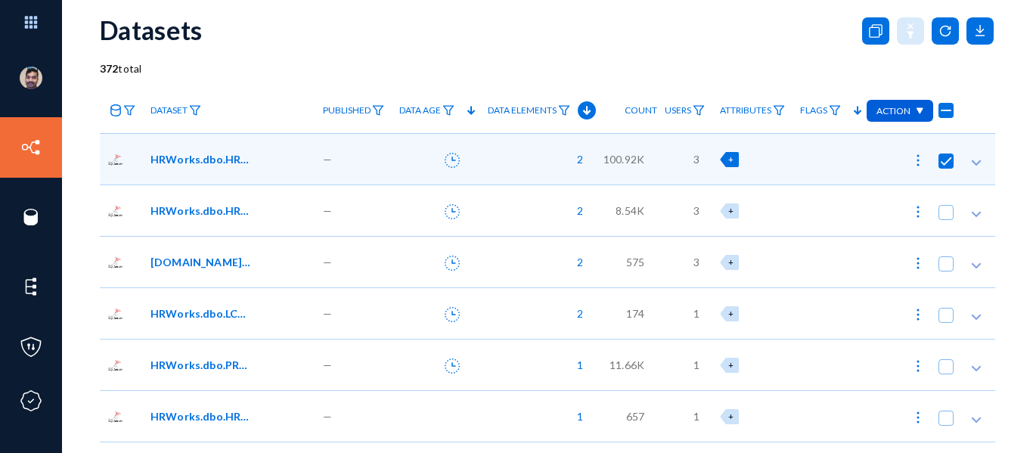
click at [914, 159] on img at bounding box center [917, 160] width 15 height 15
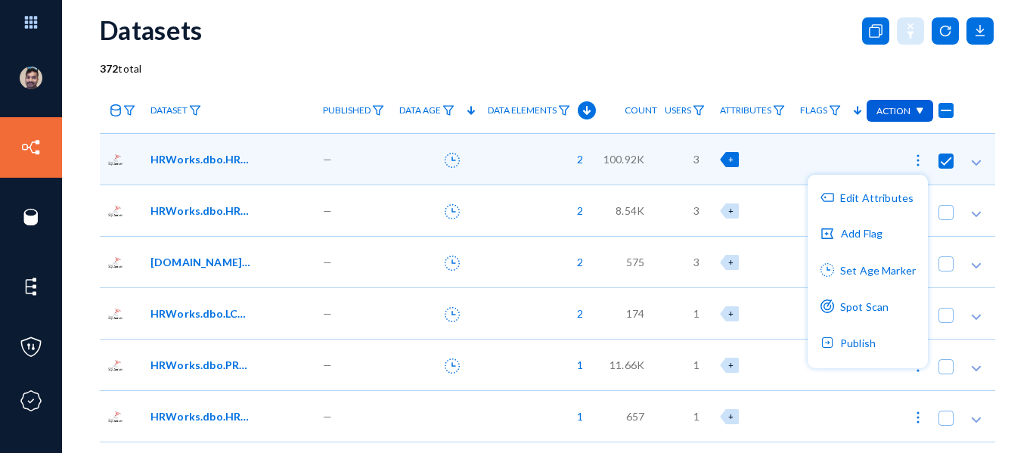
click at [690, 51] on div at bounding box center [516, 226] width 1033 height 453
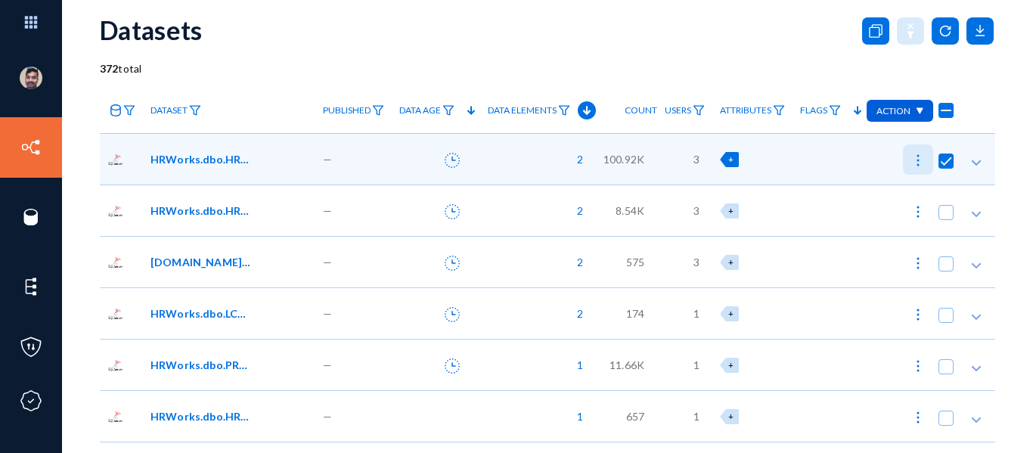
click at [910, 156] on img at bounding box center [917, 160] width 15 height 15
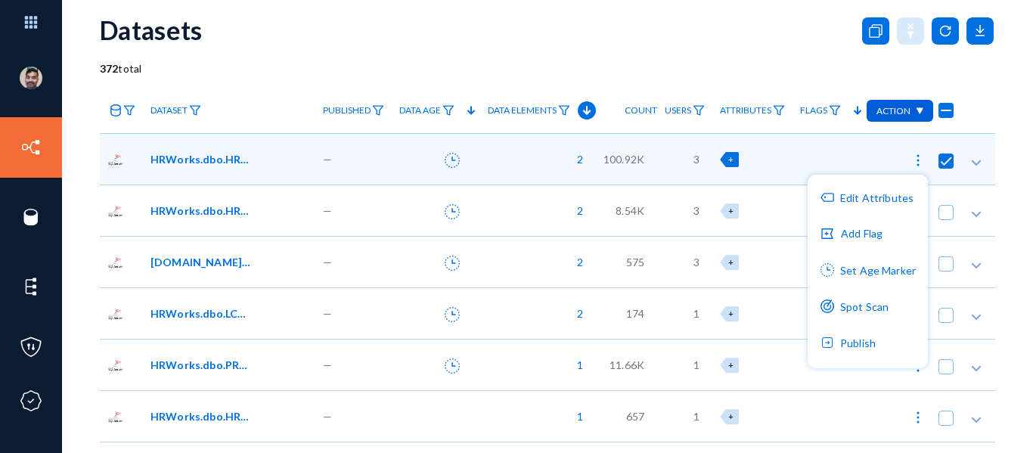
click at [205, 163] on div at bounding box center [516, 226] width 1033 height 453
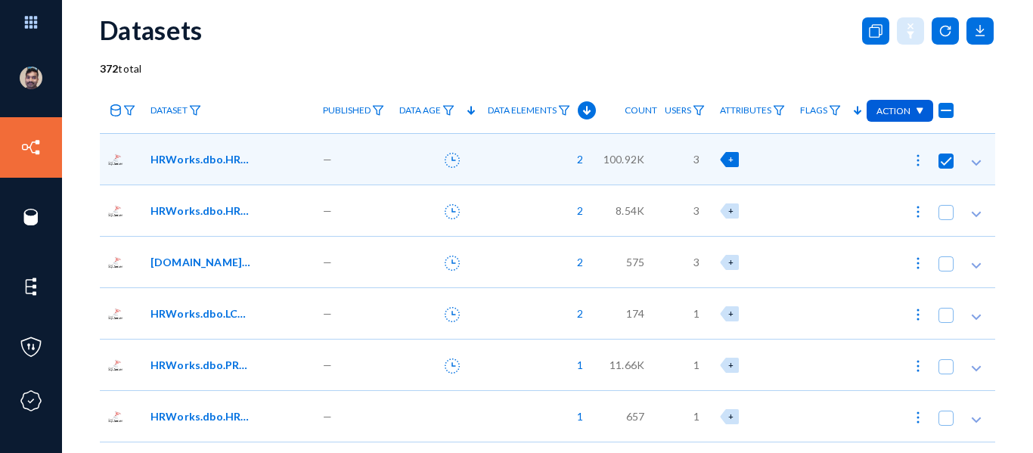
click at [205, 163] on span "HRWorks.dbo.HRW_AlertList" at bounding box center [201, 159] width 102 height 16
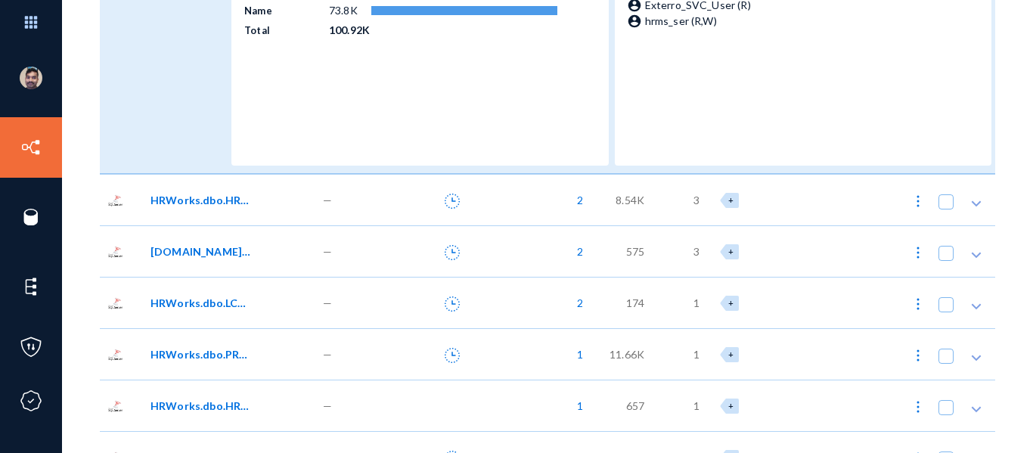
scroll to position [322, 0]
click at [184, 203] on span "HRWorks.dbo.HRW_EmpEntityParamValues" at bounding box center [201, 199] width 102 height 16
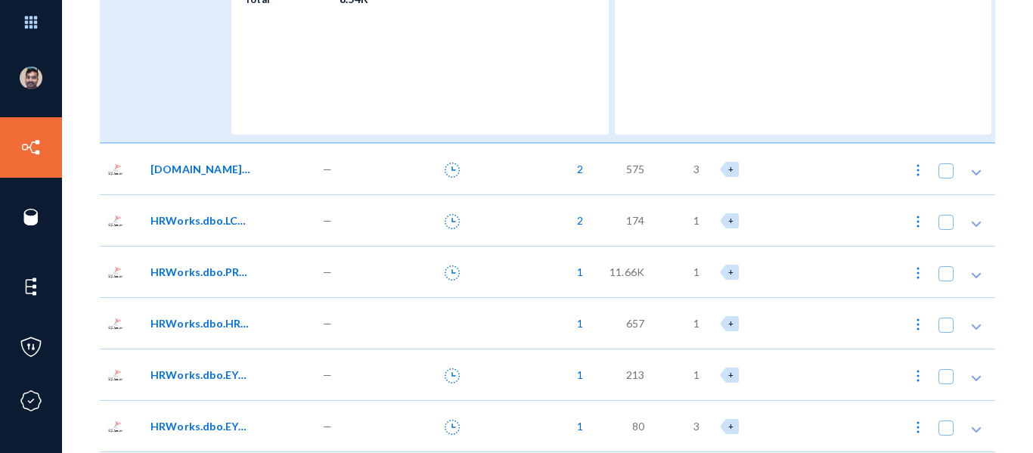
scroll to position [677, 0]
click at [191, 219] on span "HRWorks.dbo.LCM_LetterAndCertificate01" at bounding box center [201, 220] width 102 height 16
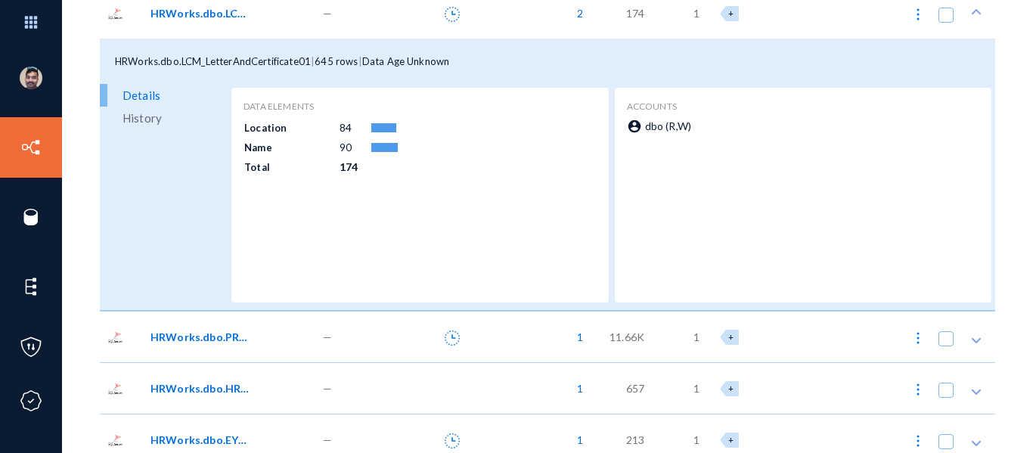
scroll to position [884, 0]
click at [194, 335] on span "HRWorks.dbo.PRL_PayrollSheet05" at bounding box center [201, 336] width 102 height 16
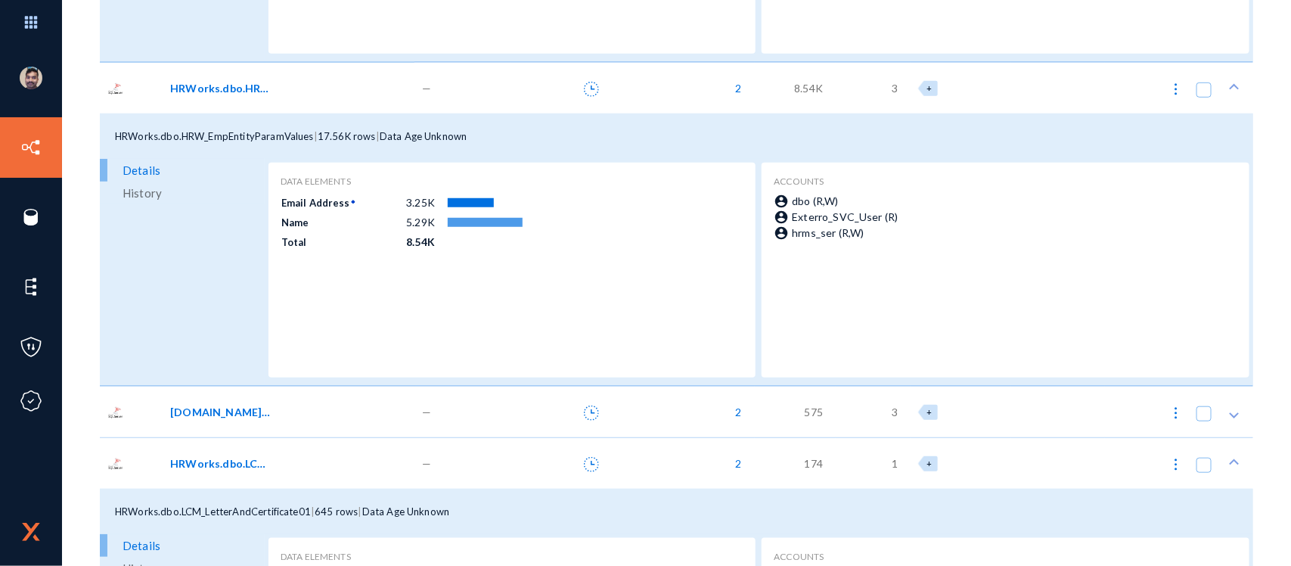
scroll to position [431, 0]
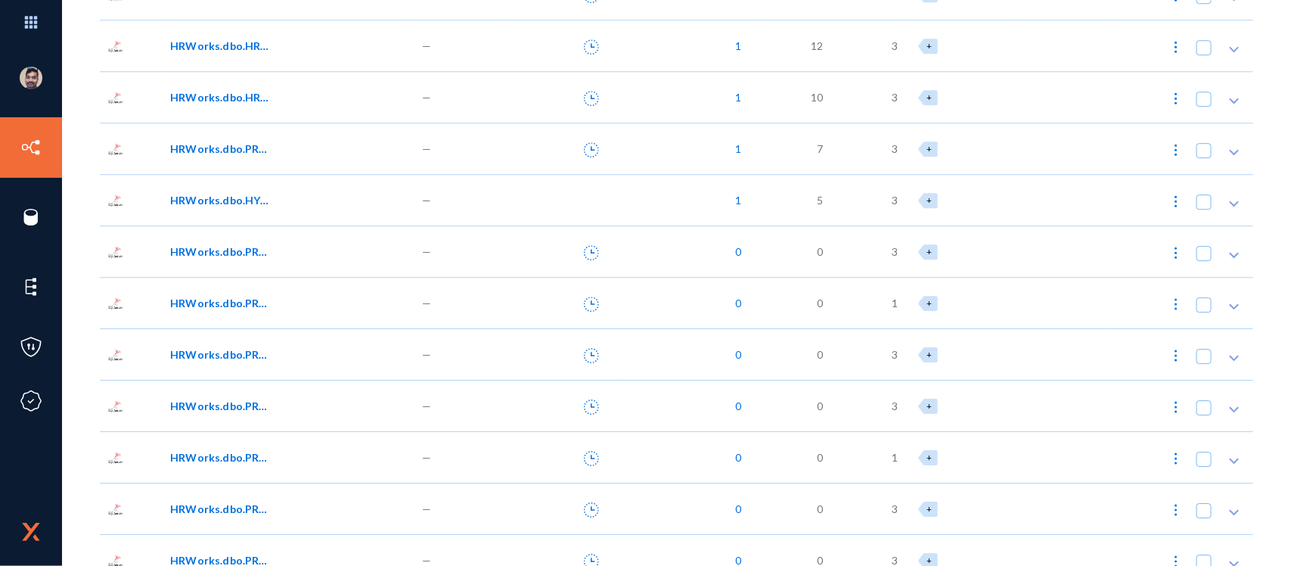
scroll to position [1960, 0]
click at [891, 350] on span "3" at bounding box center [894, 355] width 6 height 16
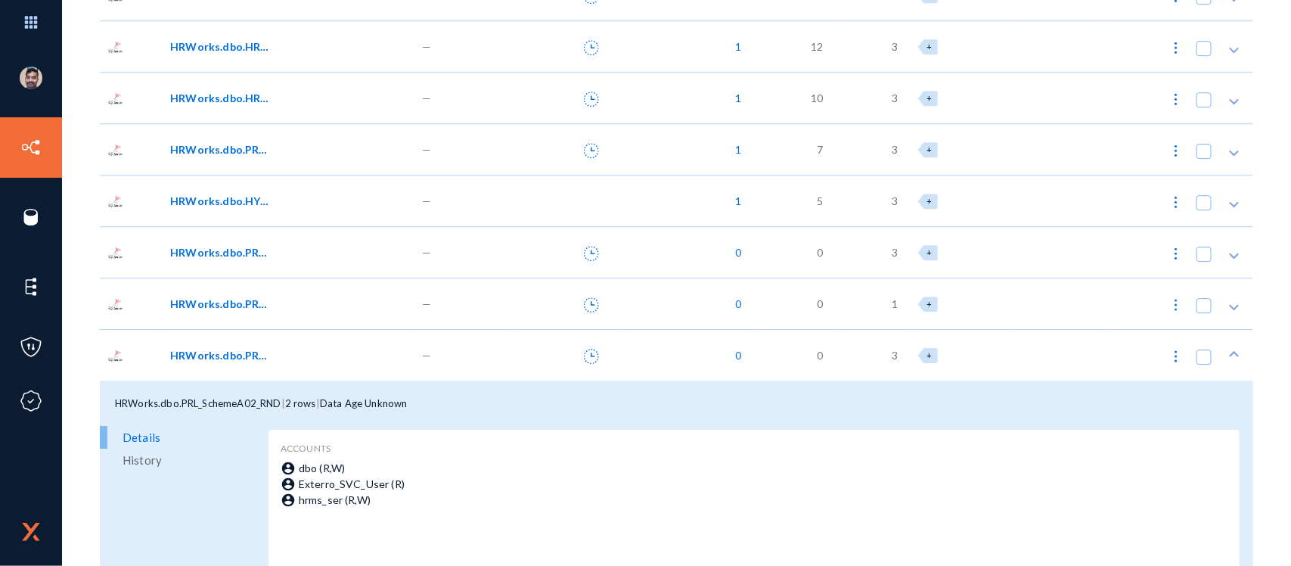
click at [892, 301] on span "1" at bounding box center [894, 304] width 6 height 16
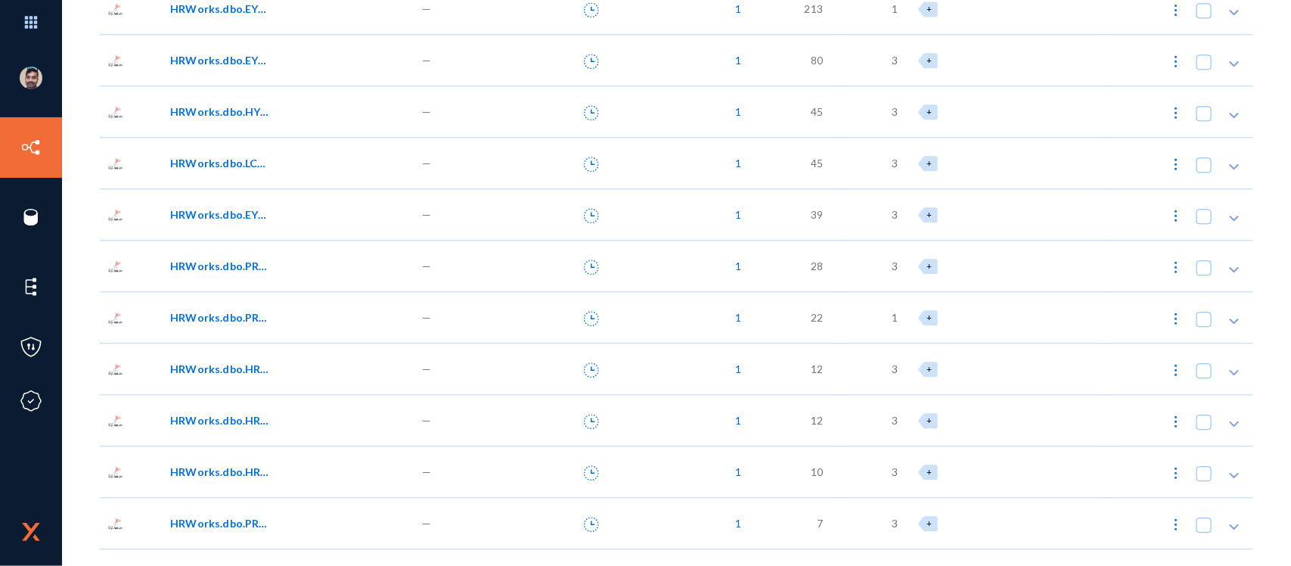
scroll to position [1588, 0]
click at [894, 212] on span "3" at bounding box center [894, 213] width 6 height 16
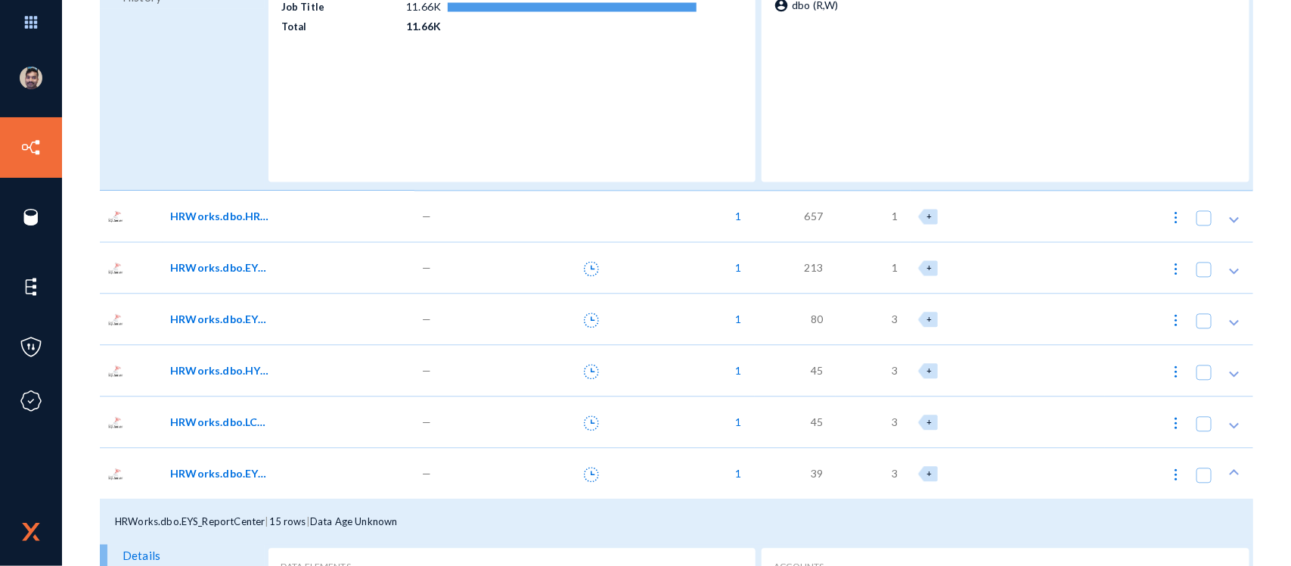
scroll to position [1327, 0]
click at [882, 112] on div "account_circle dbo (R,W)" at bounding box center [1003, 84] width 460 height 172
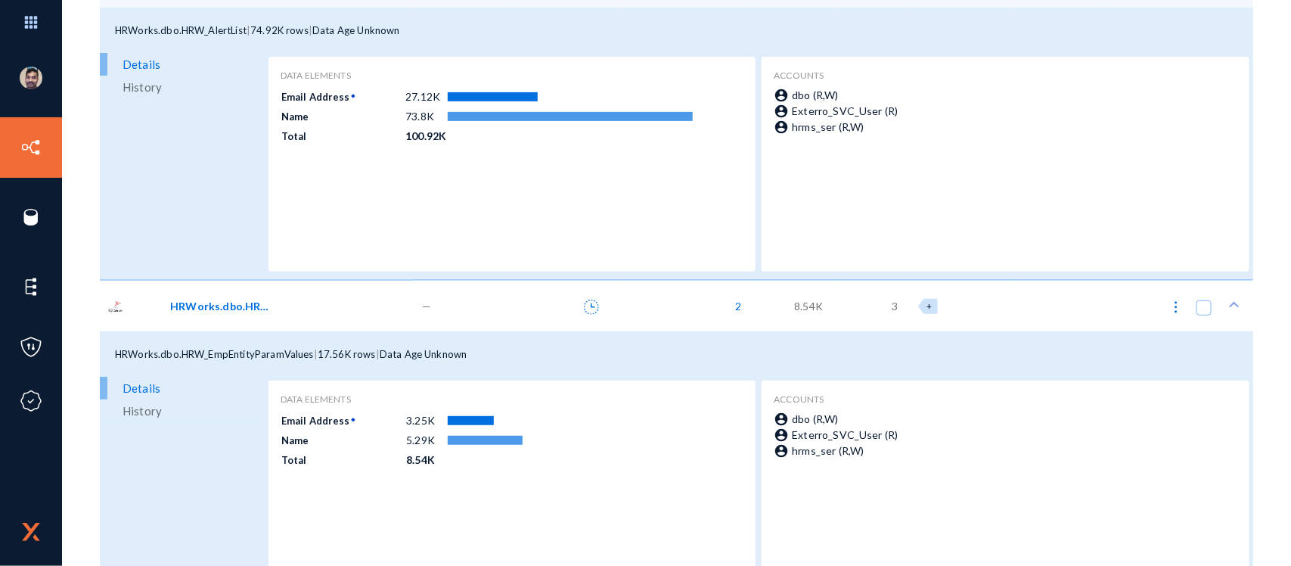
scroll to position [0, 0]
